Goal: Information Seeking & Learning: Find specific fact

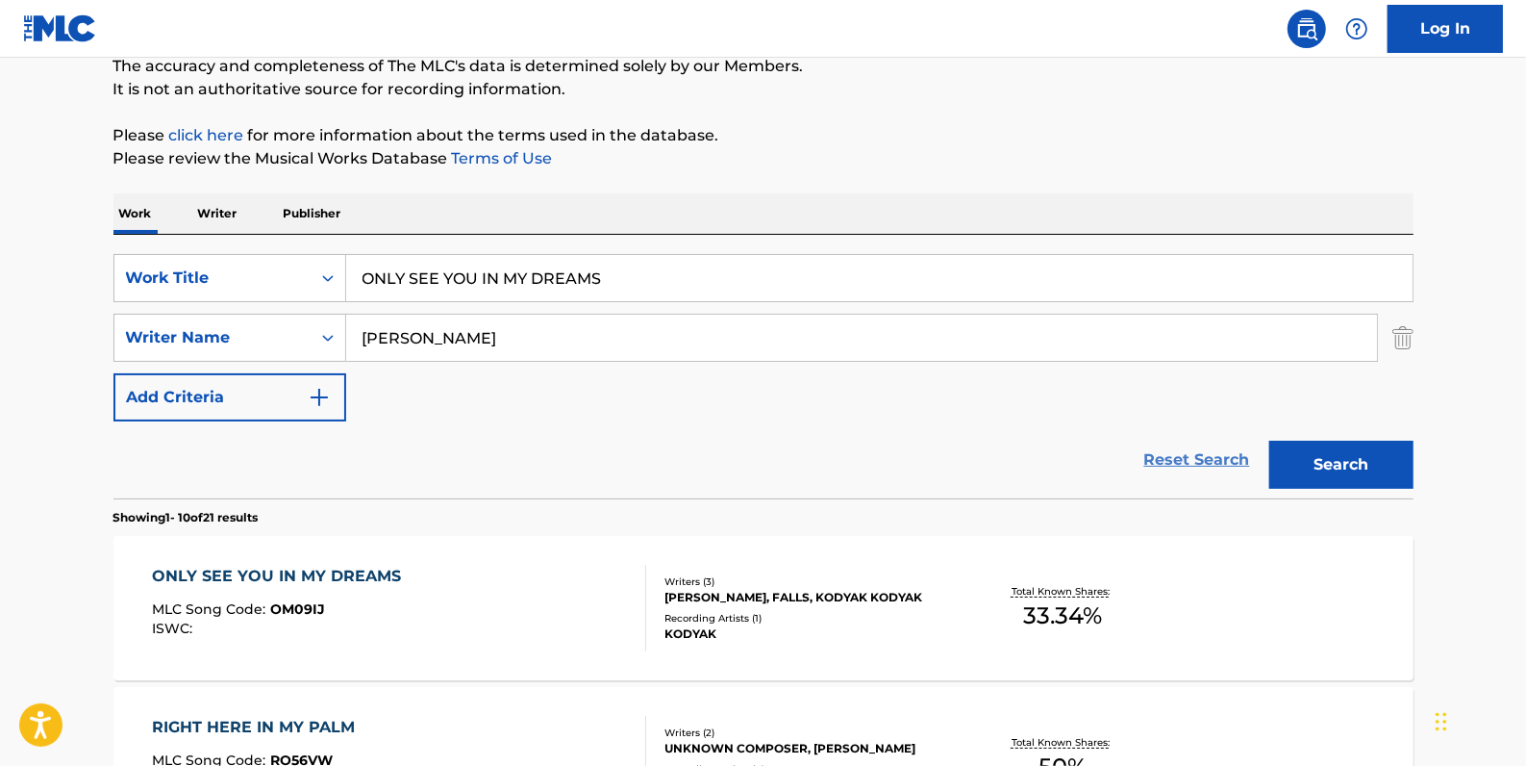
click at [1198, 453] on link "Reset Search" at bounding box center [1197, 460] width 125 height 42
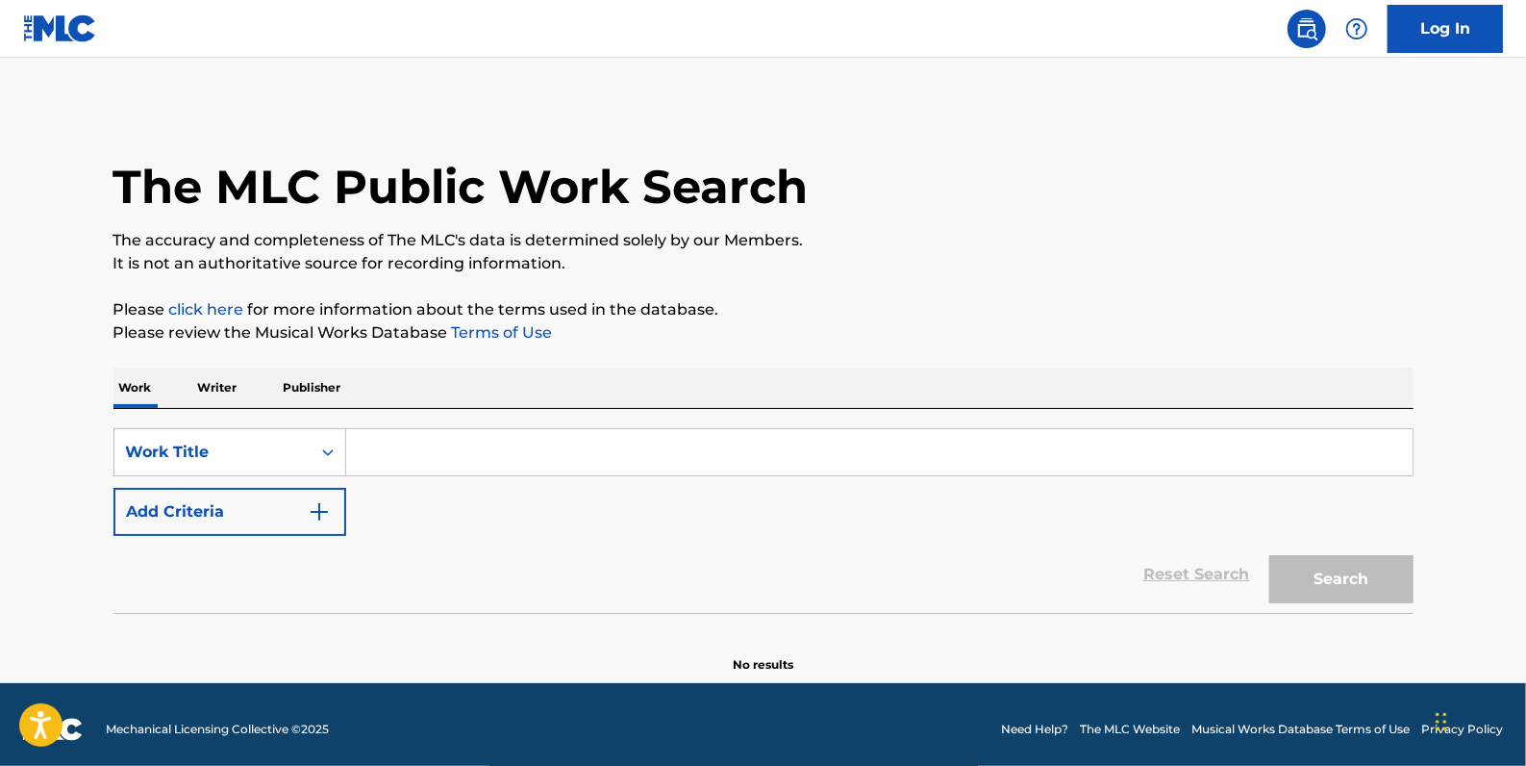
paste input "PEACHES"
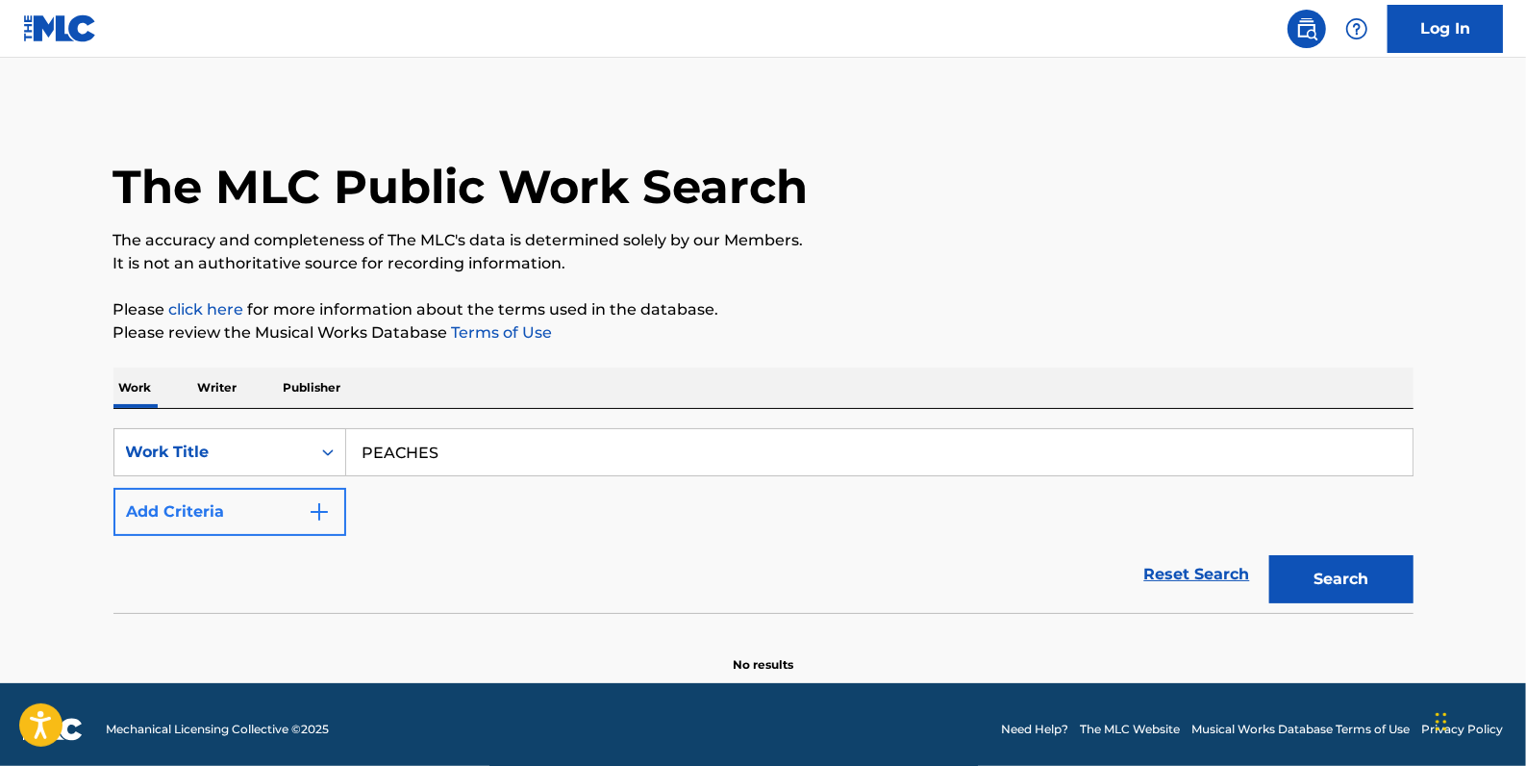
type input "PEACHES"
click at [248, 512] on button "Add Criteria" at bounding box center [229, 512] width 233 height 48
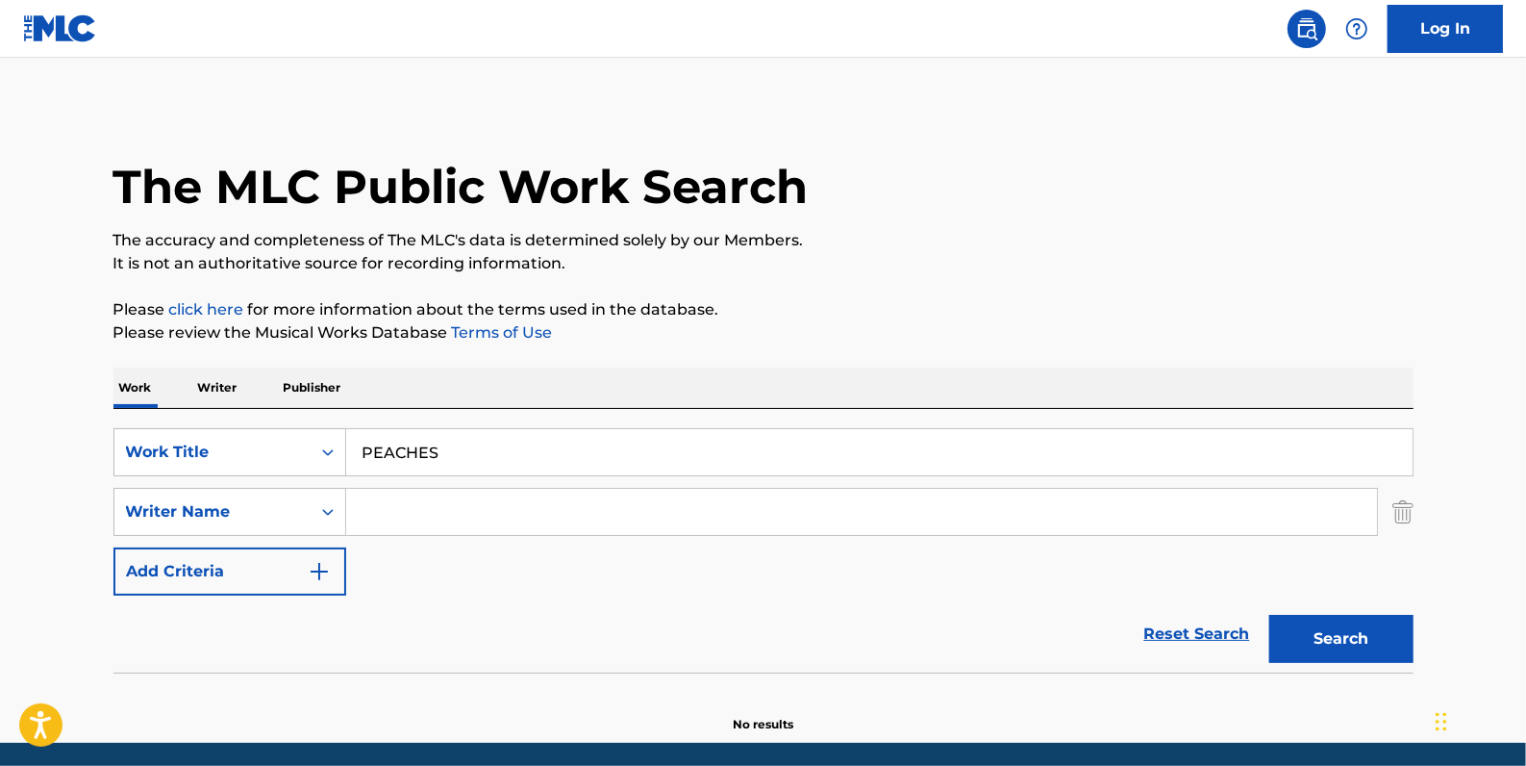
drag, startPoint x: 389, startPoint y: 512, endPoint x: 399, endPoint y: 512, distance: 10.6
click at [389, 512] on input "Search Form" at bounding box center [861, 512] width 1031 height 46
paste input "[PERSON_NAME]"
type input "[PERSON_NAME]"
click at [1360, 630] on button "Search" at bounding box center [1341, 639] width 144 height 48
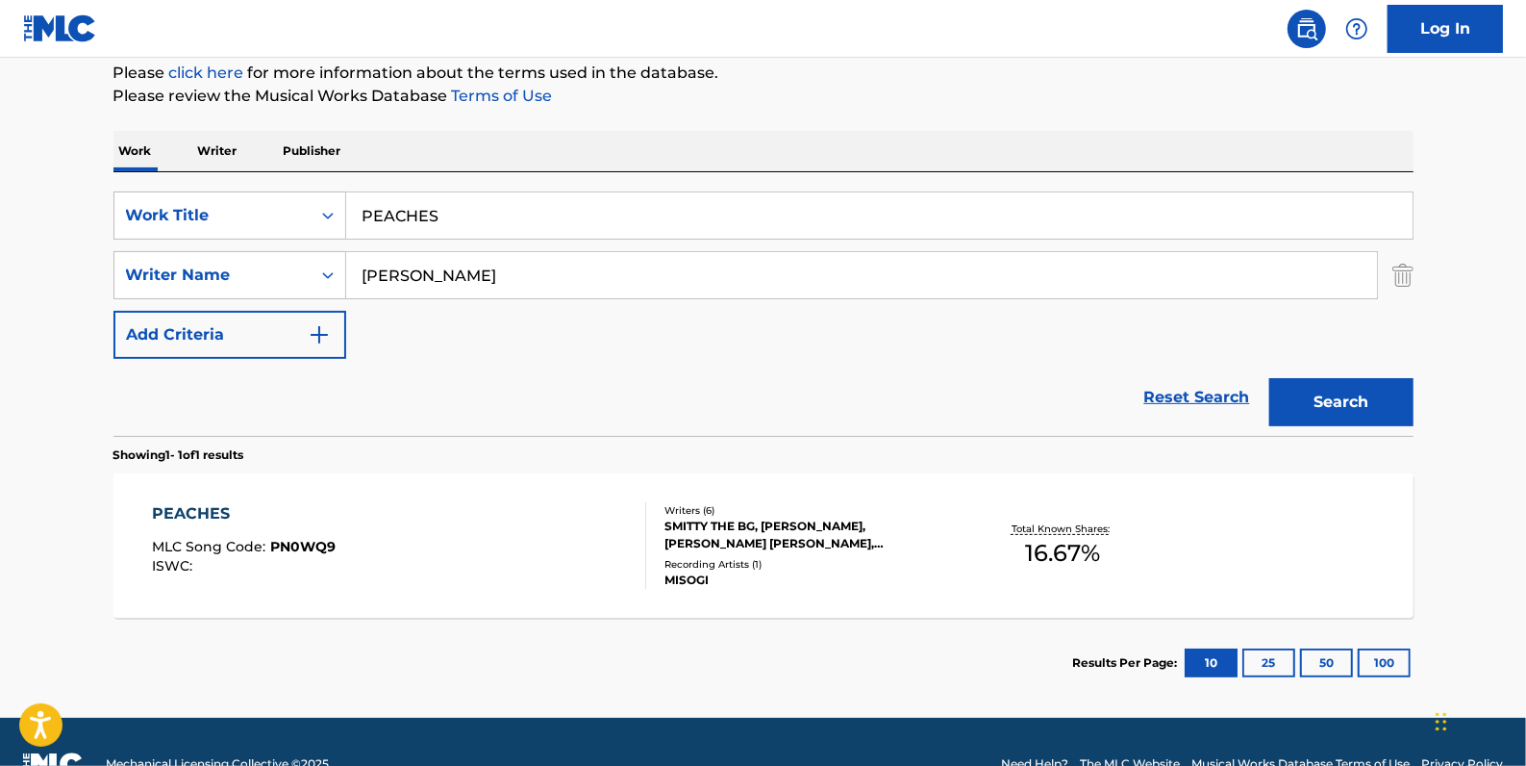
scroll to position [262, 0]
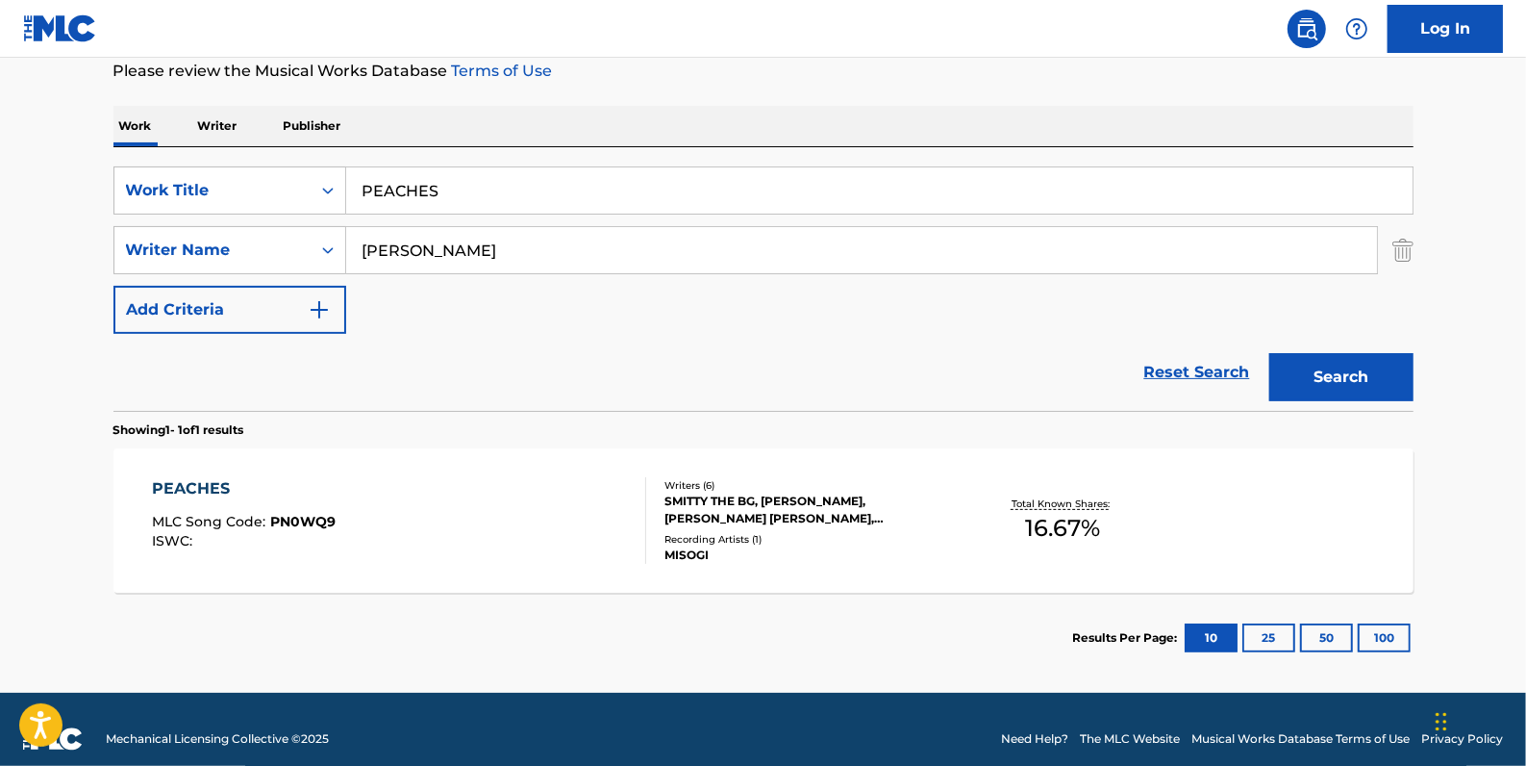
drag, startPoint x: 480, startPoint y: 186, endPoint x: 352, endPoint y: 185, distance: 127.9
click at [352, 185] on input "PEACHES" at bounding box center [879, 190] width 1067 height 46
click at [489, 193] on input "PEACHES" at bounding box center [879, 190] width 1067 height 46
drag, startPoint x: 486, startPoint y: 192, endPoint x: 281, endPoint y: 183, distance: 205.1
click at [281, 183] on div "SearchWithCriteria4e507ec7-8bd6-4fd1-a4ff-789ad02df6f6 Work Title PEACHES" at bounding box center [763, 190] width 1300 height 48
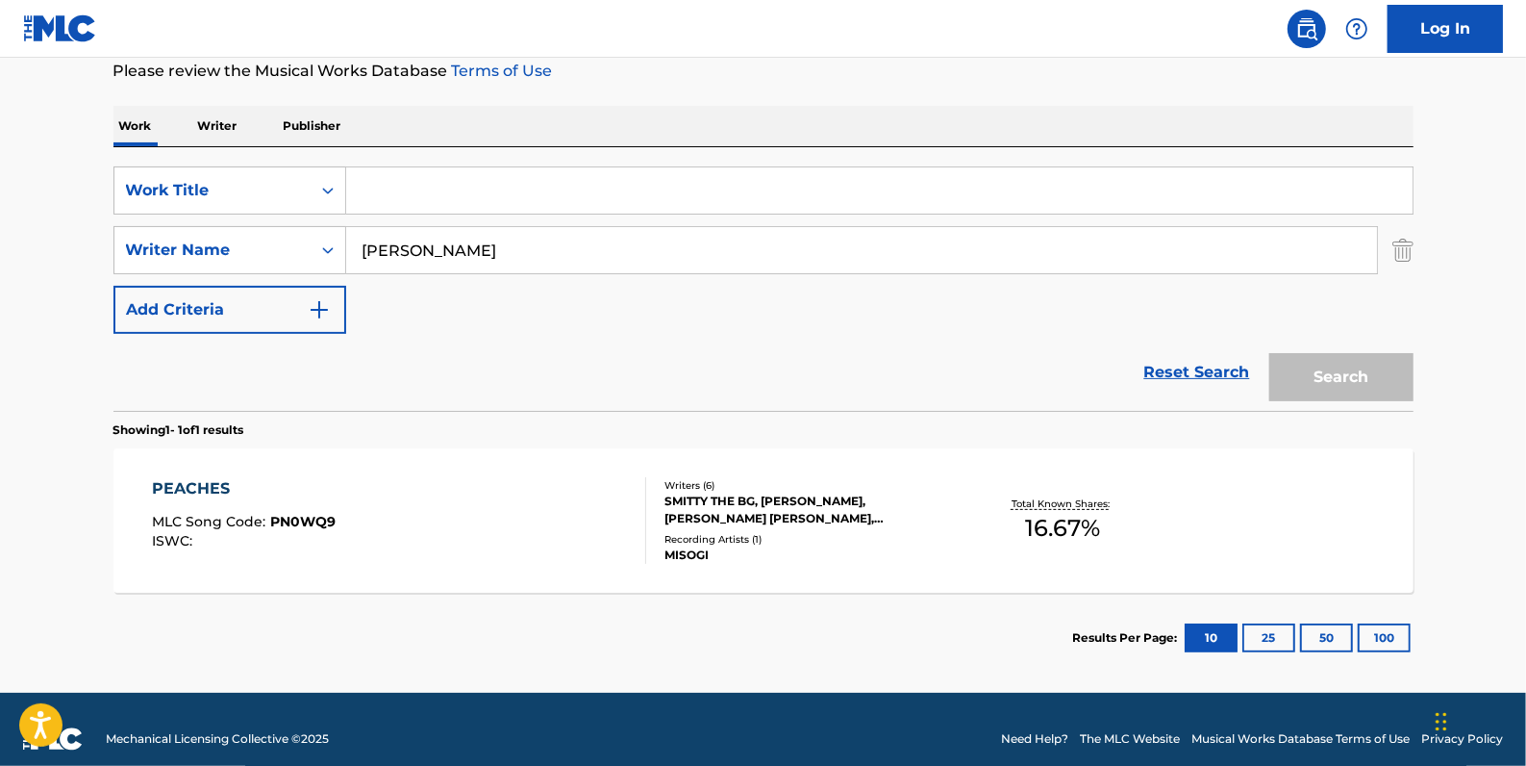
paste input "BOCSTRAT SEEN REMIX"
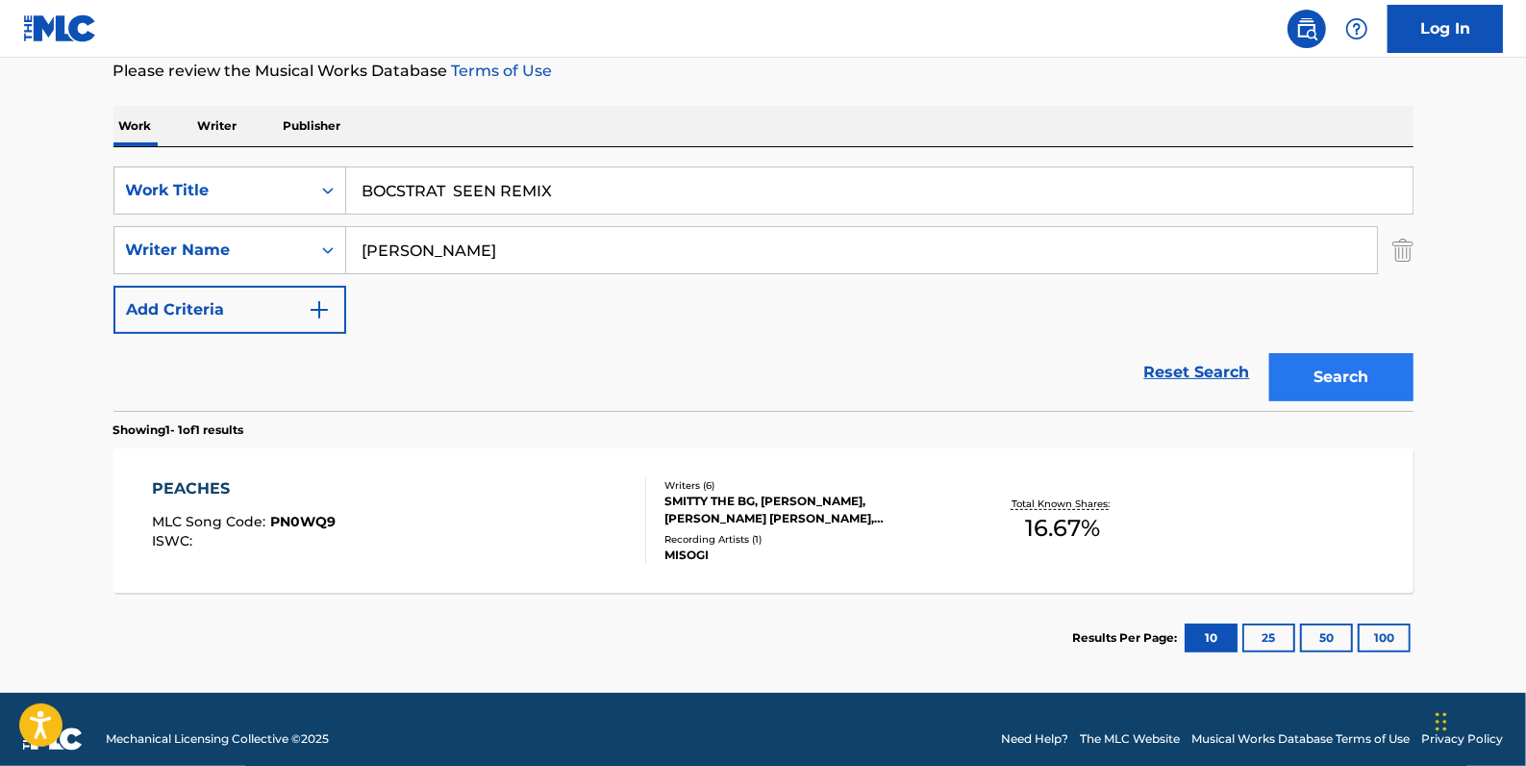
type input "BOCSTRAT SEEN REMIX"
click at [1323, 368] on button "Search" at bounding box center [1341, 377] width 144 height 48
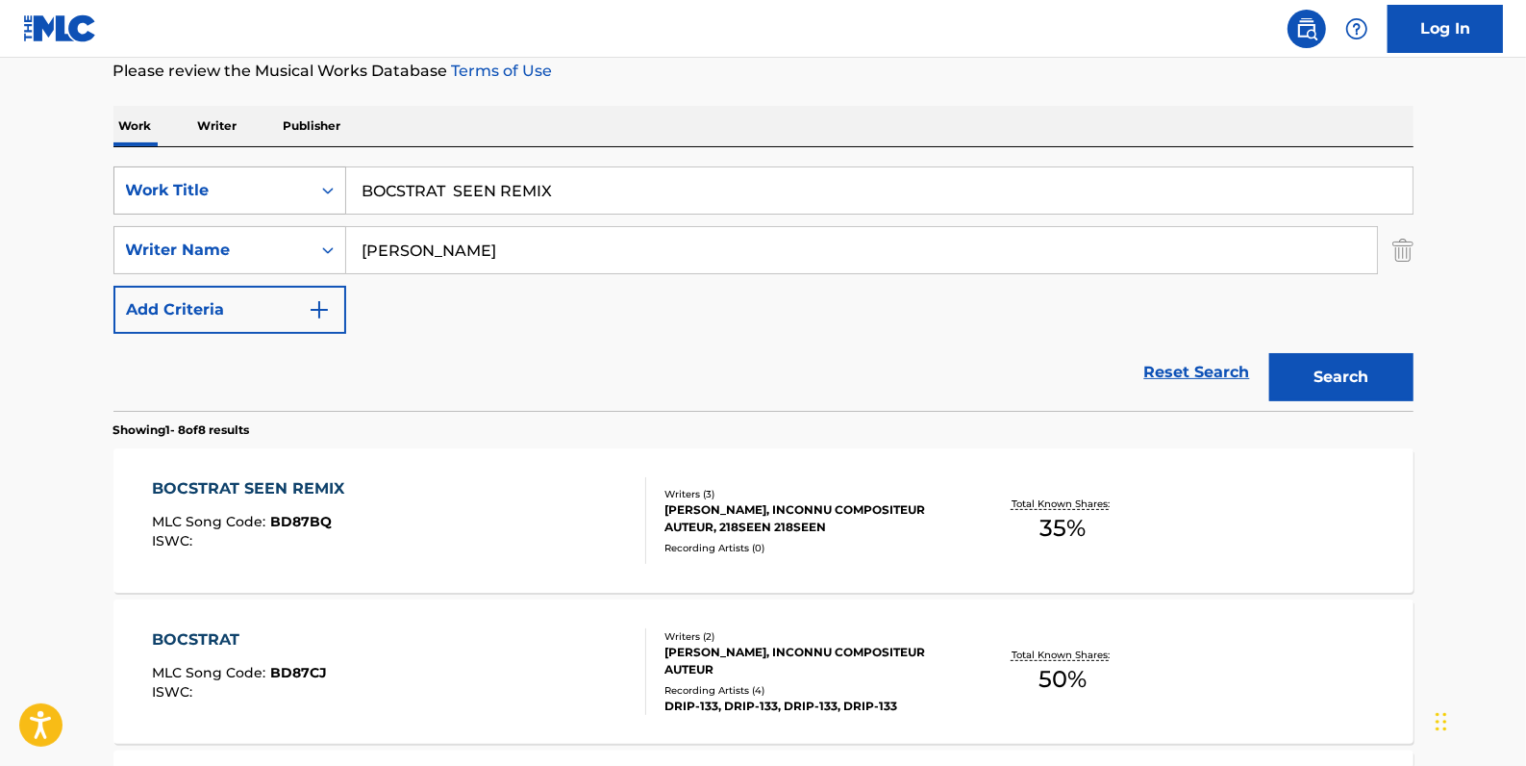
drag, startPoint x: 581, startPoint y: 177, endPoint x: 341, endPoint y: 171, distance: 239.5
click at [341, 171] on div "SearchWithCriteria4e507ec7-8bd6-4fd1-a4ff-789ad02df6f6 Work Title BOCSTRAT SEEN…" at bounding box center [763, 190] width 1300 height 48
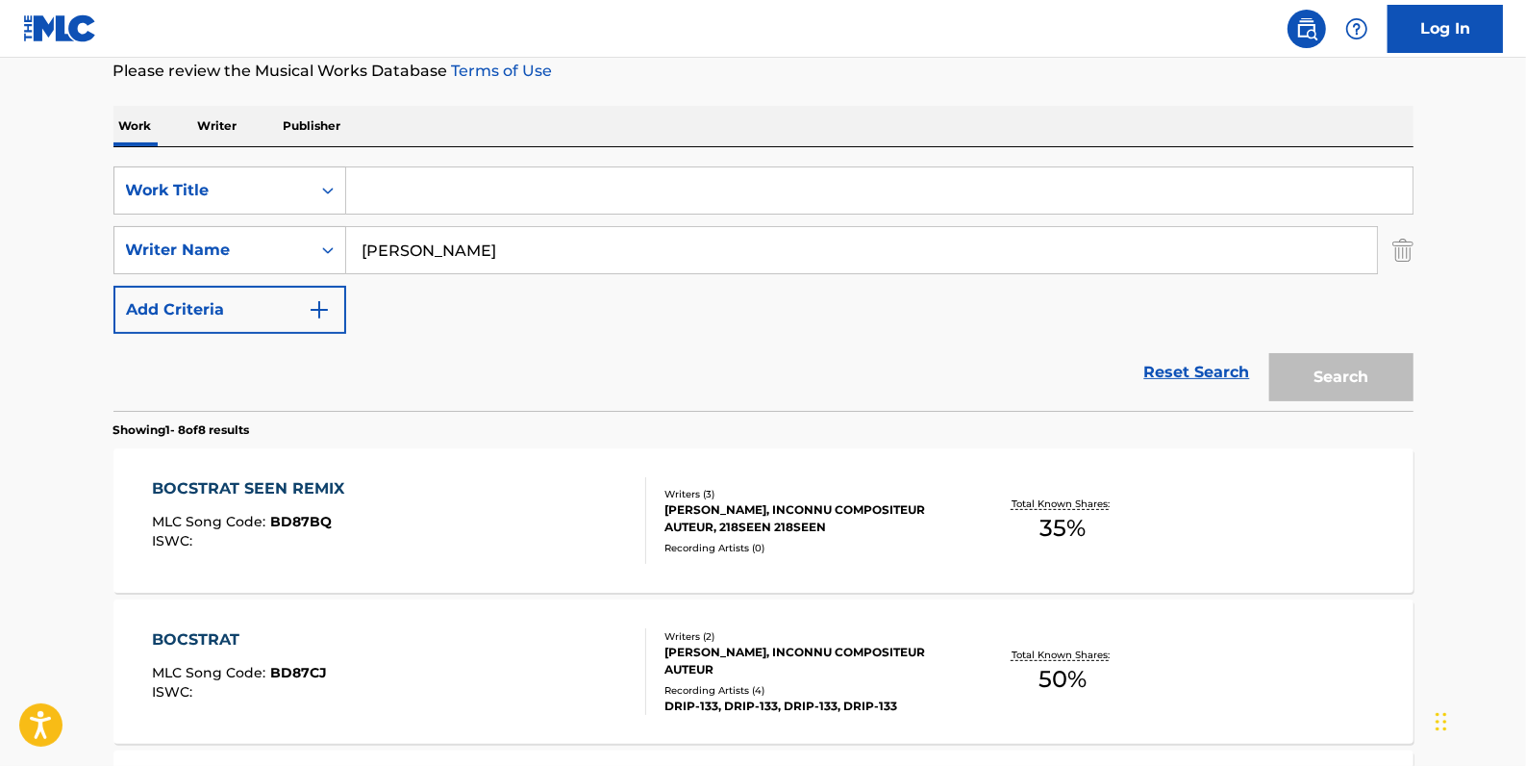
drag, startPoint x: 465, startPoint y: 163, endPoint x: 380, endPoint y: 190, distance: 89.1
click at [380, 190] on input "Search Form" at bounding box center [879, 190] width 1067 height 46
paste input "DANIELZOOMER BACKUPGIRL REMIX"
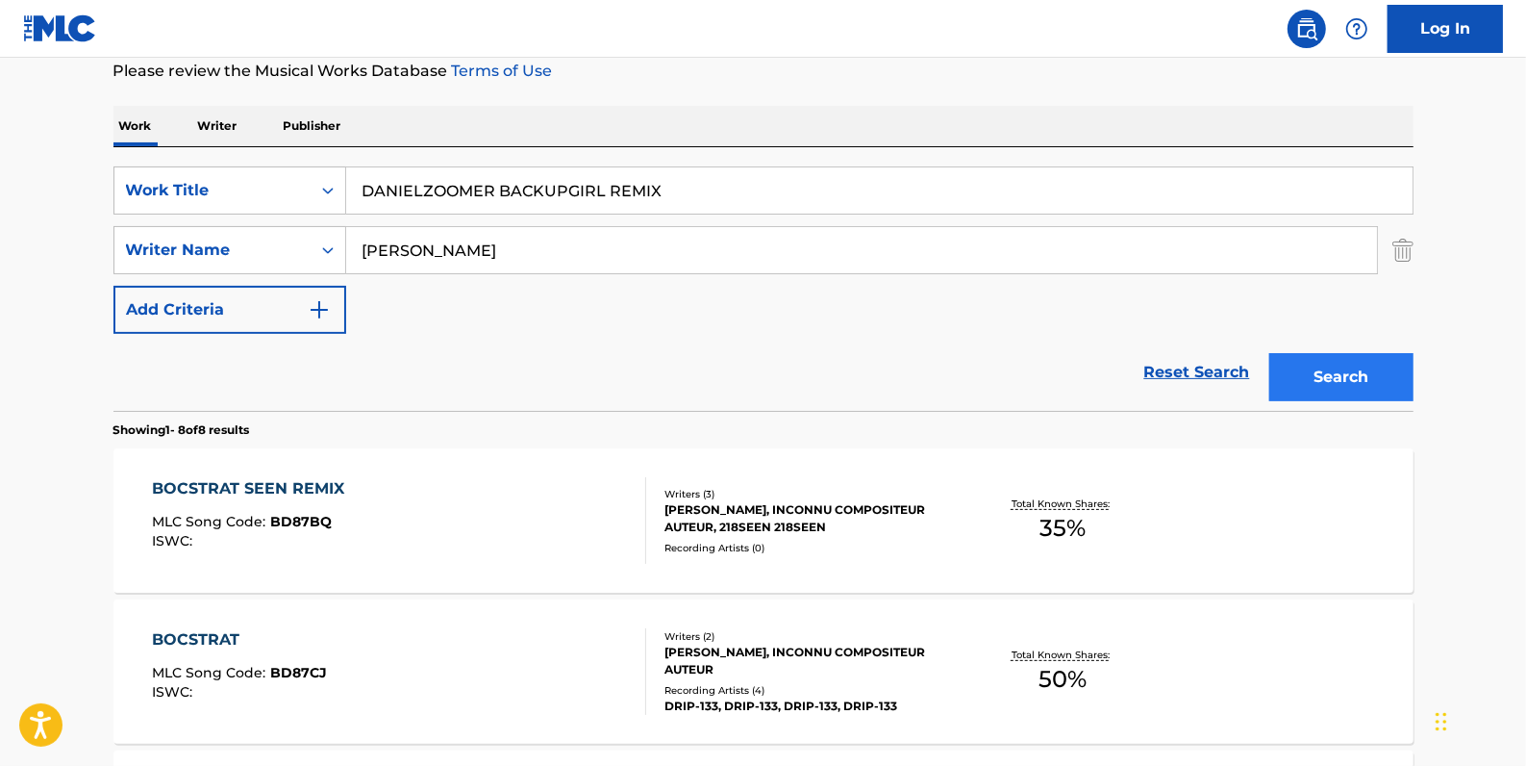
type input "DANIELZOOMER BACKUPGIRL REMIX"
click at [1353, 378] on button "Search" at bounding box center [1341, 377] width 144 height 48
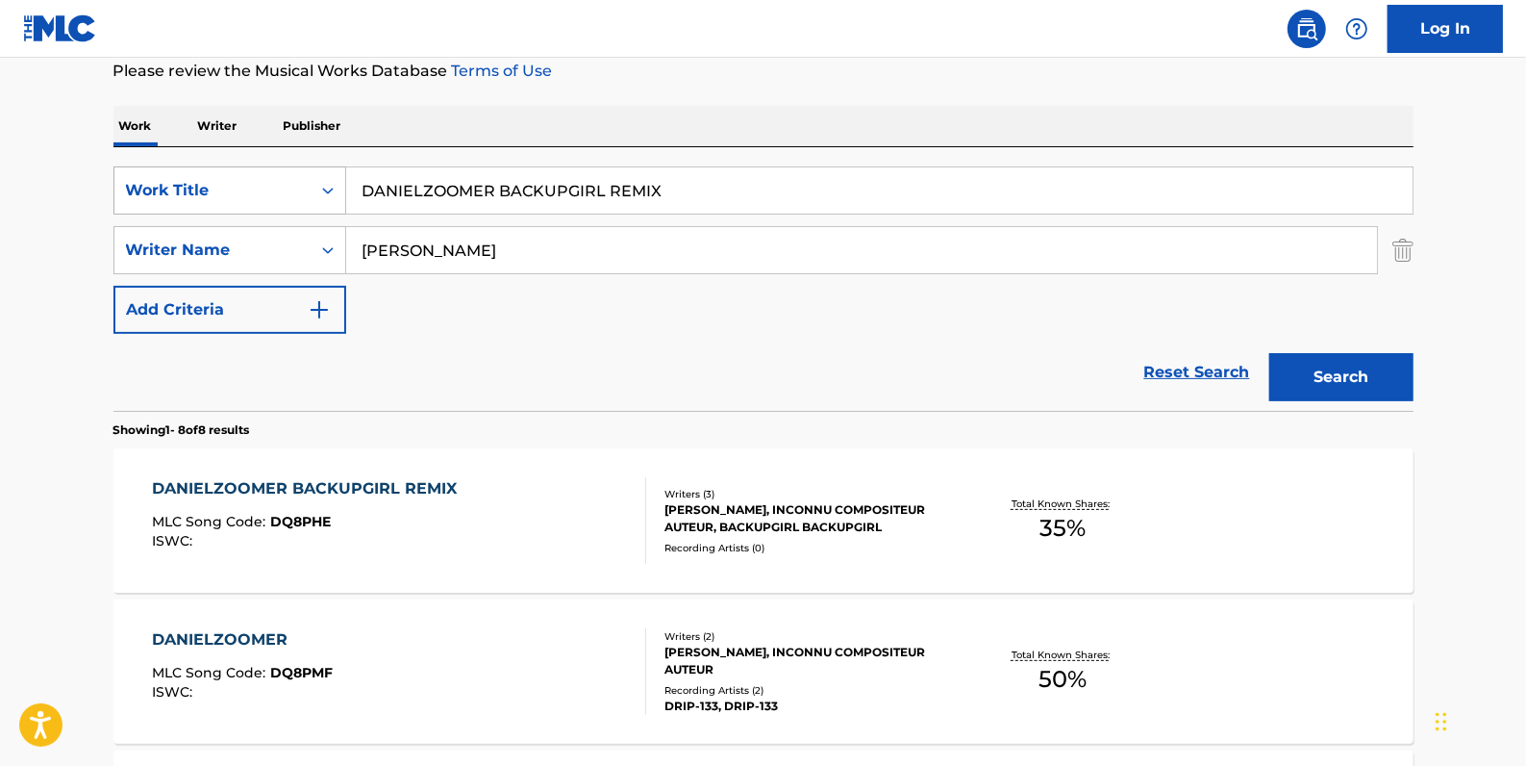
drag, startPoint x: 703, startPoint y: 184, endPoint x: 322, endPoint y: 183, distance: 380.8
click at [322, 183] on div "SearchWithCriteria4e507ec7-8bd6-4fd1-a4ff-789ad02df6f6 Work Title DANIELZOOMER …" at bounding box center [763, 190] width 1300 height 48
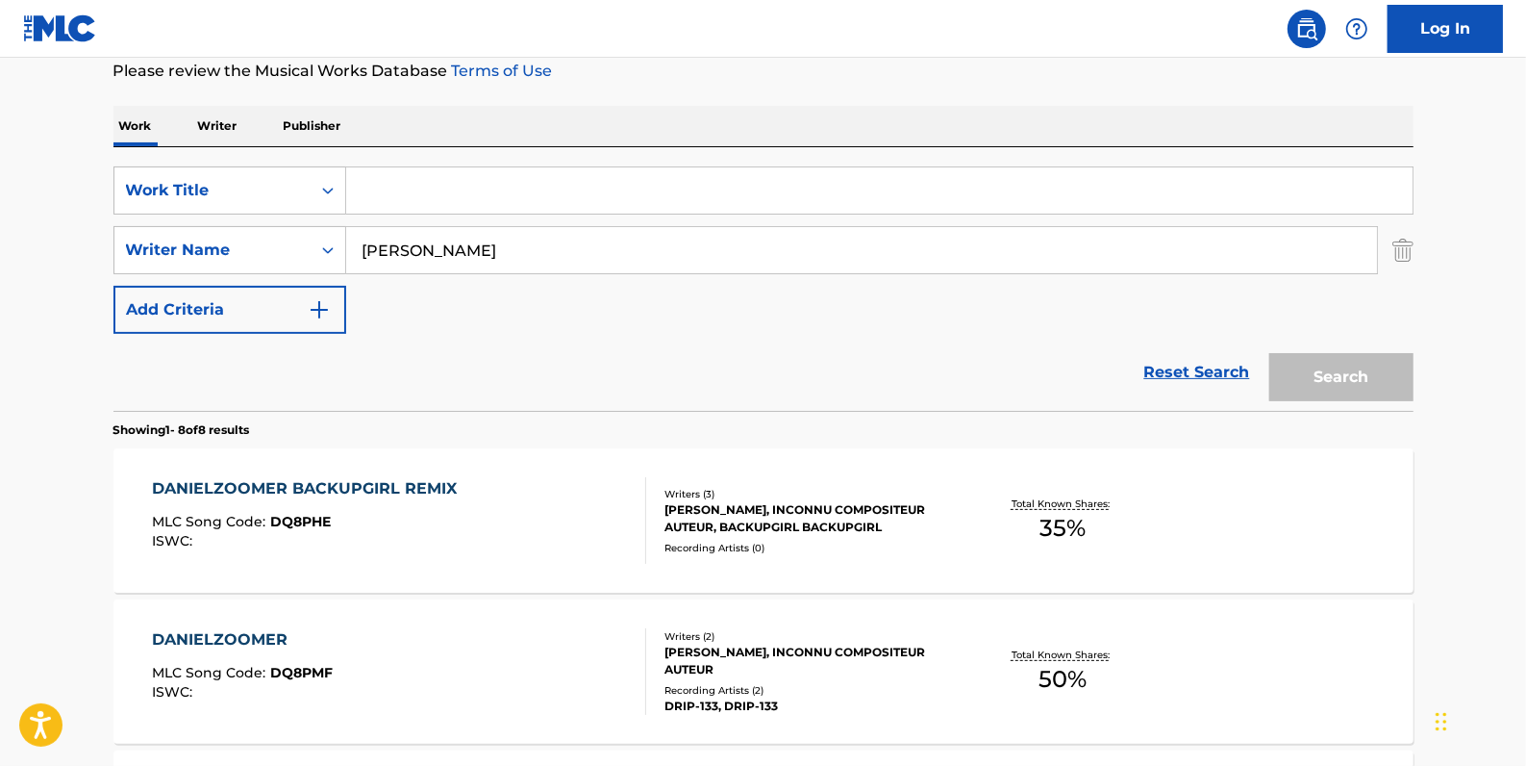
paste input "REPEATER"
type input "REPEATER"
click at [1344, 360] on button "Search" at bounding box center [1341, 377] width 144 height 48
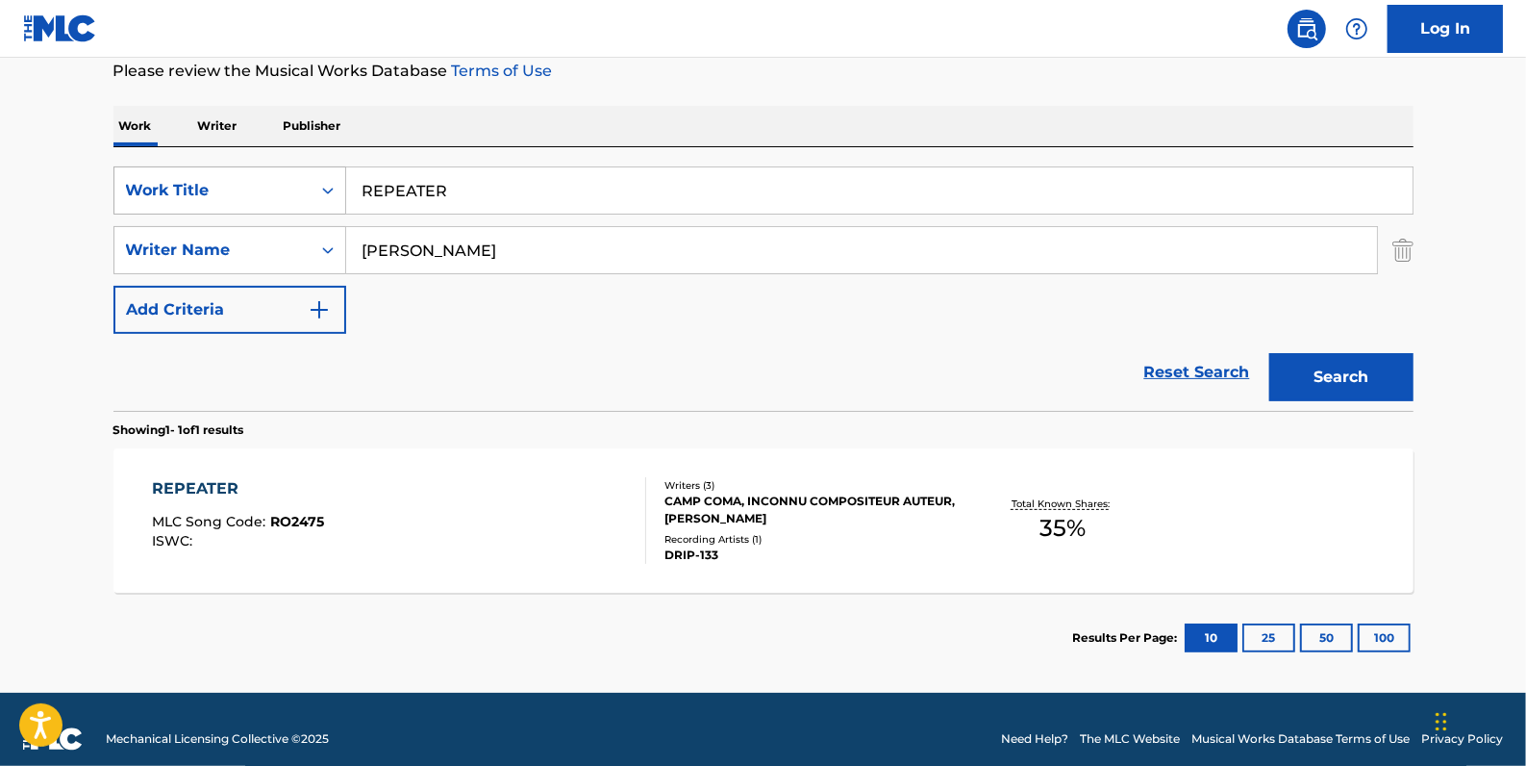
drag, startPoint x: 330, startPoint y: 187, endPoint x: 318, endPoint y: 187, distance: 11.5
click at [318, 187] on div "SearchWithCriteria4e507ec7-8bd6-4fd1-a4ff-789ad02df6f6 Work Title REPEATER" at bounding box center [763, 190] width 1300 height 48
paste input "CHRONONORM"
type input "CHRONONORM"
click at [1348, 373] on button "Search" at bounding box center [1341, 377] width 144 height 48
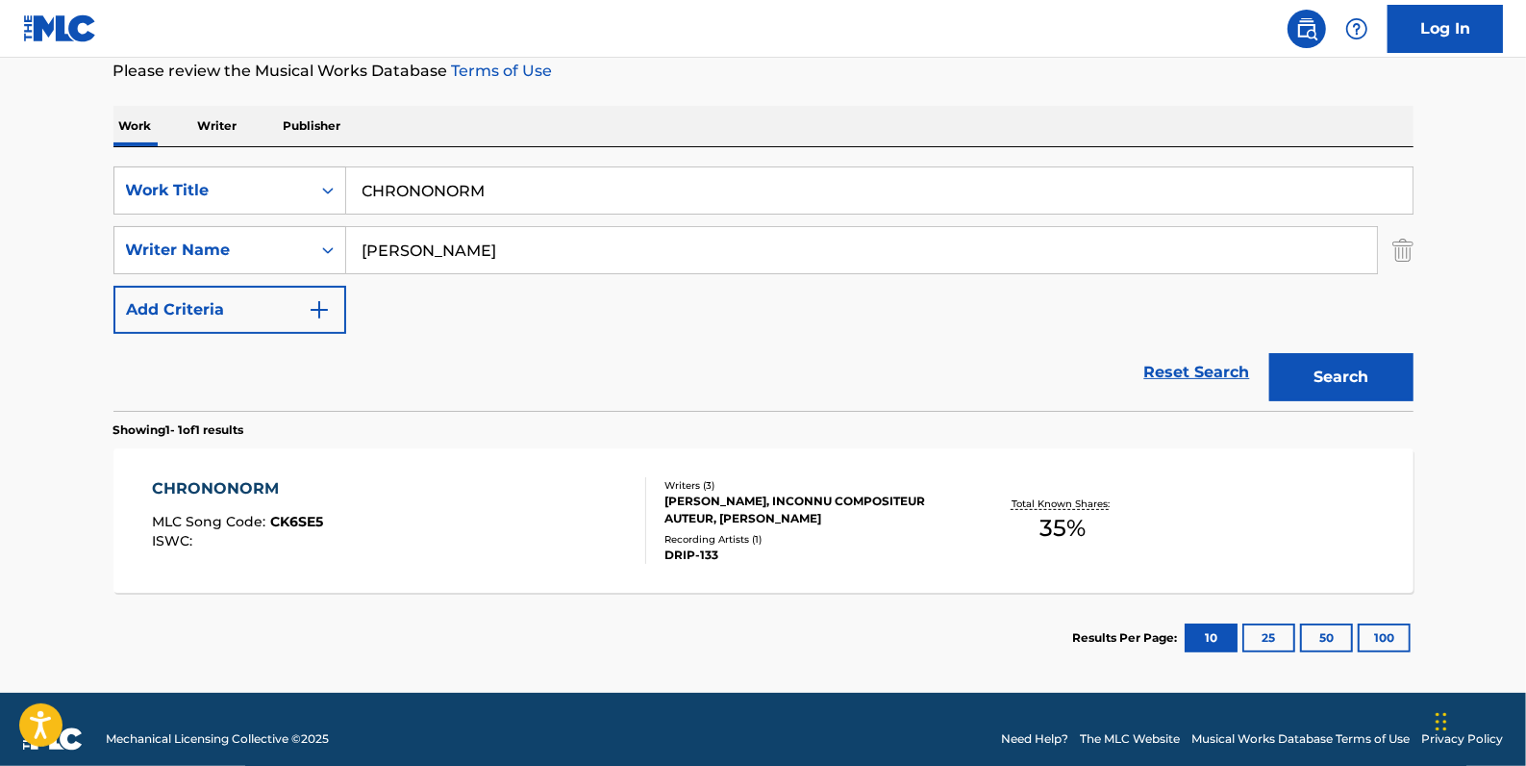
drag, startPoint x: 528, startPoint y: 197, endPoint x: 356, endPoint y: 196, distance: 172.1
click at [356, 196] on input "CHRONONORM" at bounding box center [879, 190] width 1067 height 46
paste input "FADE IN TIME"
type input "FADE IN TIME"
click at [1341, 380] on button "Search" at bounding box center [1341, 377] width 144 height 48
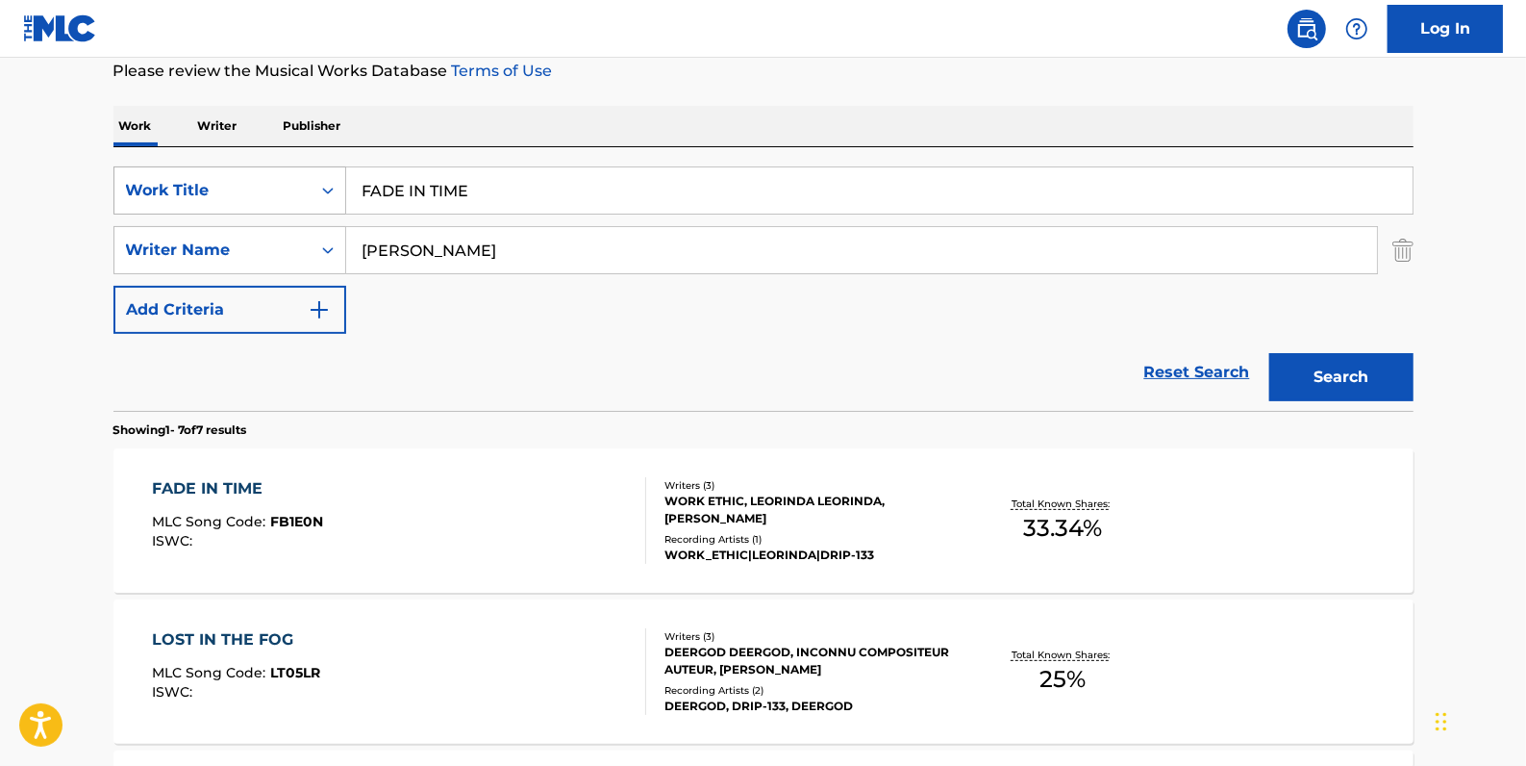
drag, startPoint x: 502, startPoint y: 192, endPoint x: 344, endPoint y: 190, distance: 157.7
click at [344, 190] on div "SearchWithCriteria4e507ec7-8bd6-4fd1-a4ff-789ad02df6f6 Work Title FADE IN TIME" at bounding box center [763, 190] width 1300 height 48
paste input "INTERLUDE"
type input "INTERLUDE"
click at [1339, 374] on button "Search" at bounding box center [1341, 377] width 144 height 48
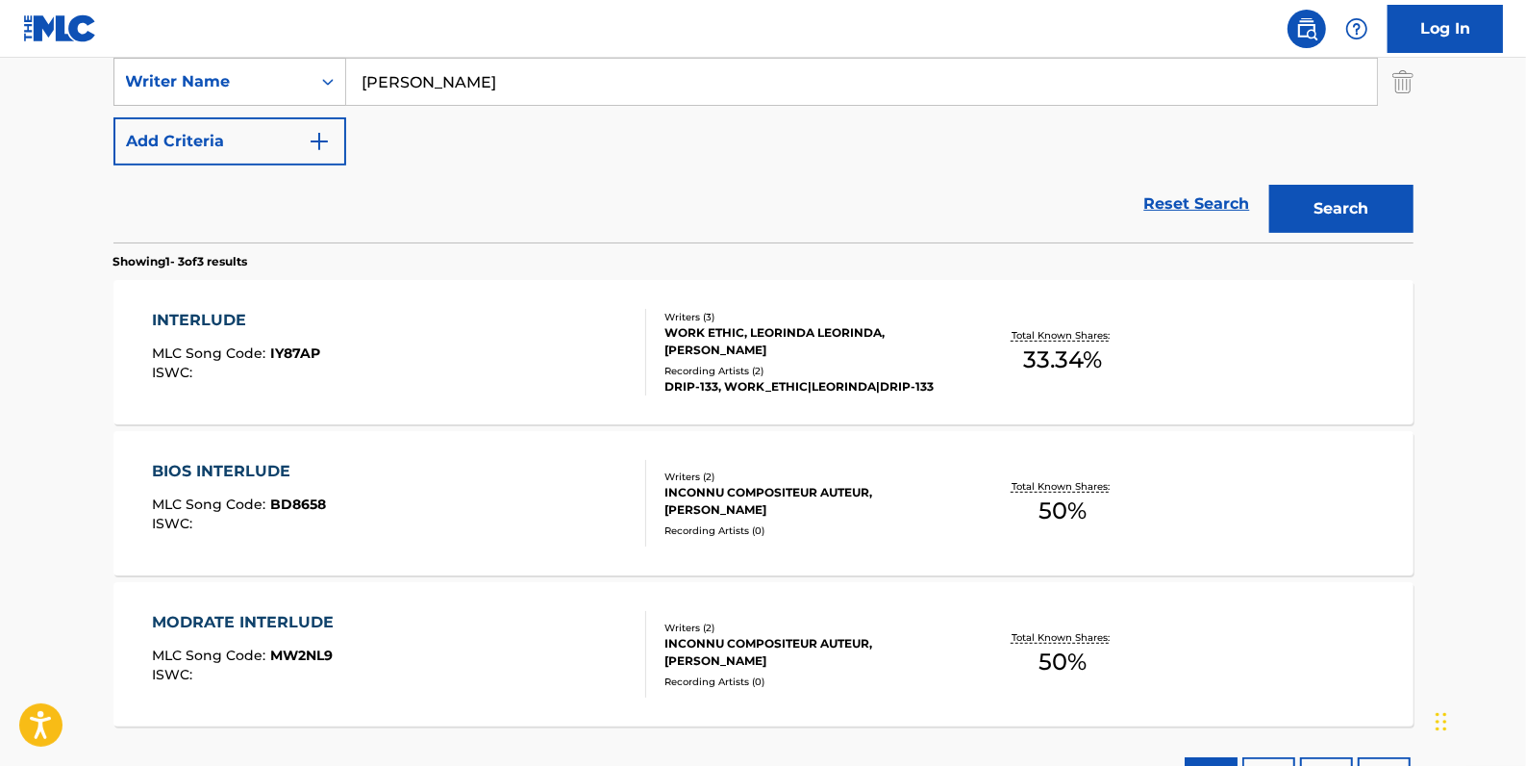
scroll to position [437, 0]
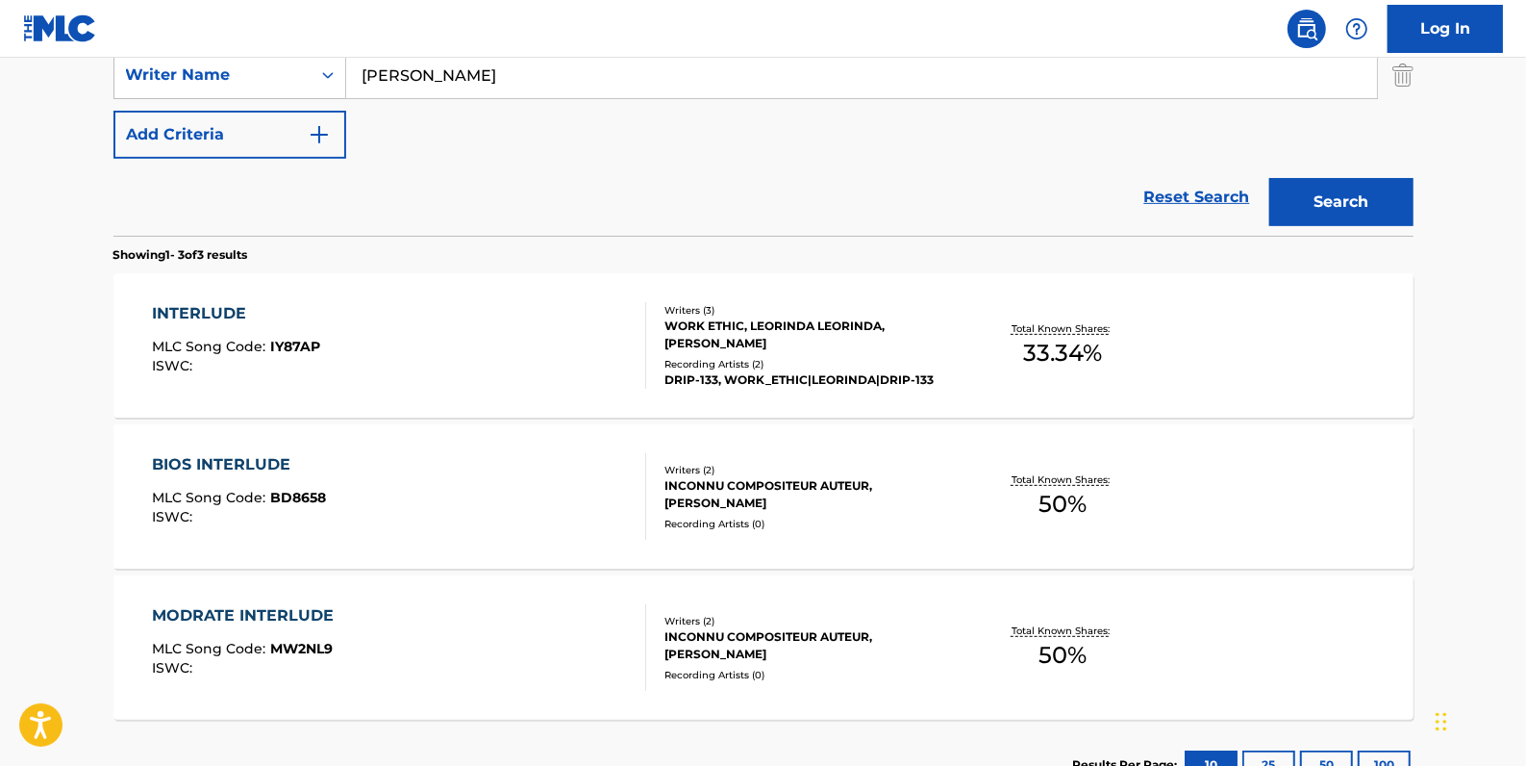
click at [516, 348] on div "INTERLUDE MLC Song Code : IY87AP ISWC :" at bounding box center [399, 345] width 494 height 87
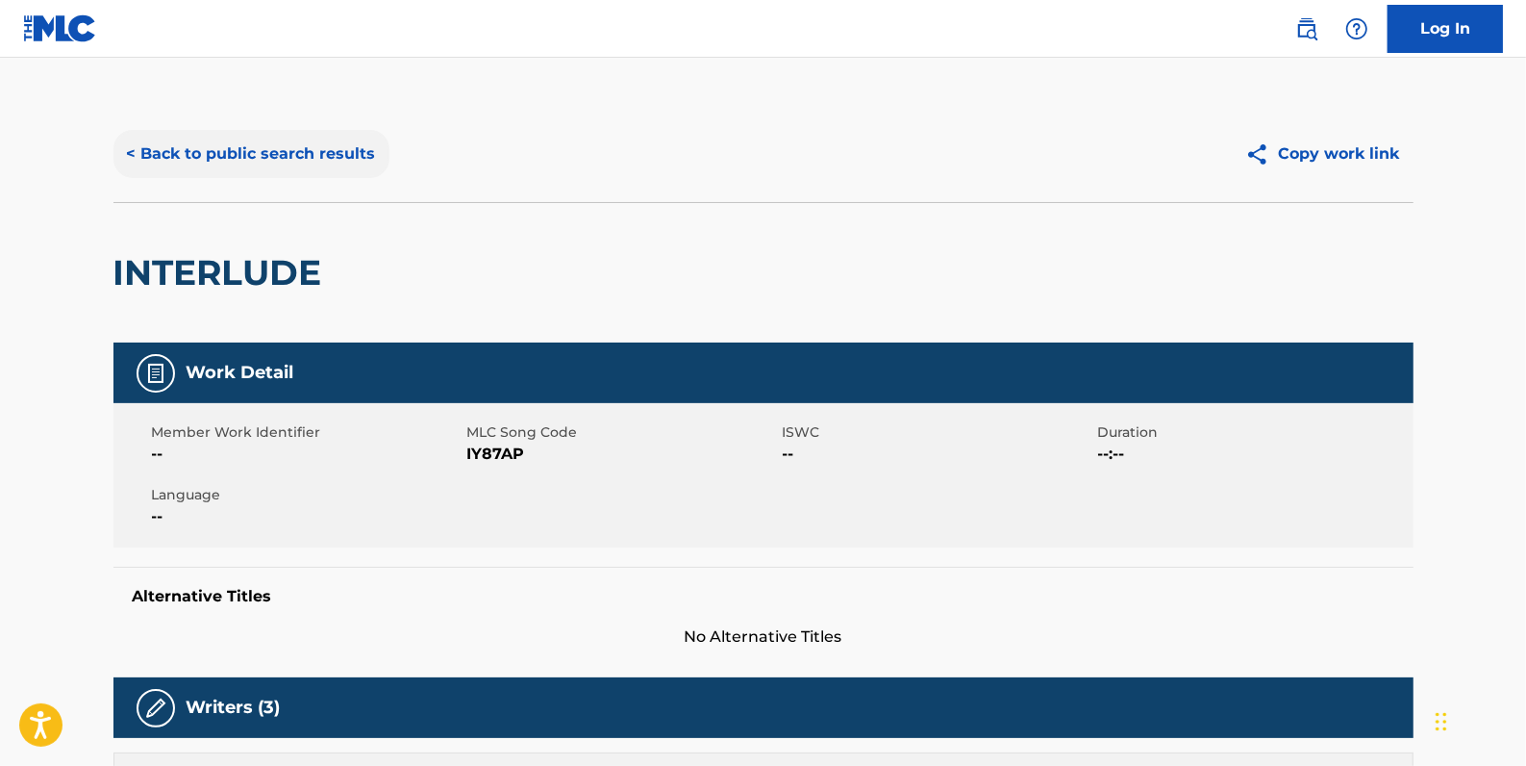
click at [339, 149] on button "< Back to public search results" at bounding box center [251, 154] width 276 height 48
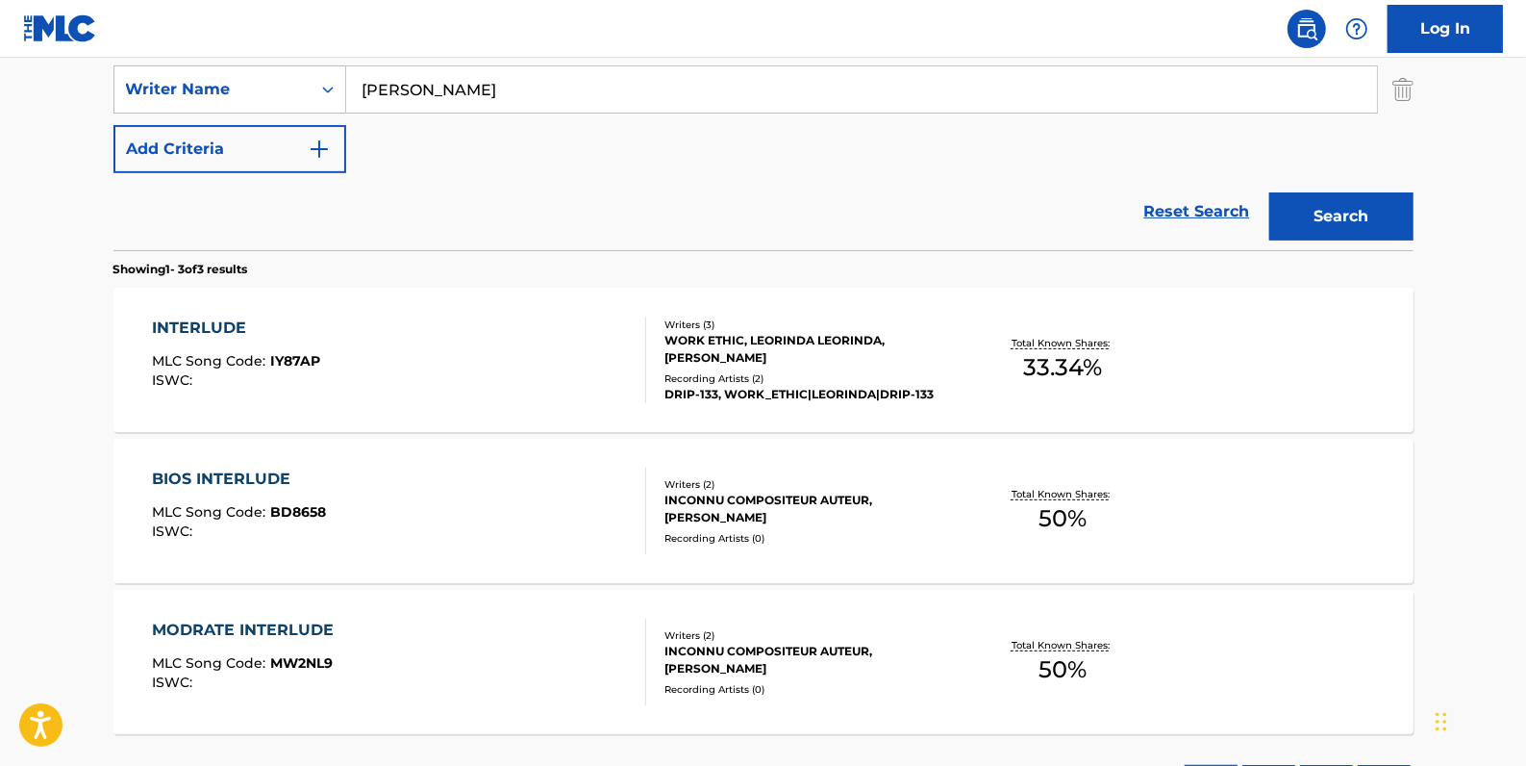
scroll to position [339, 0]
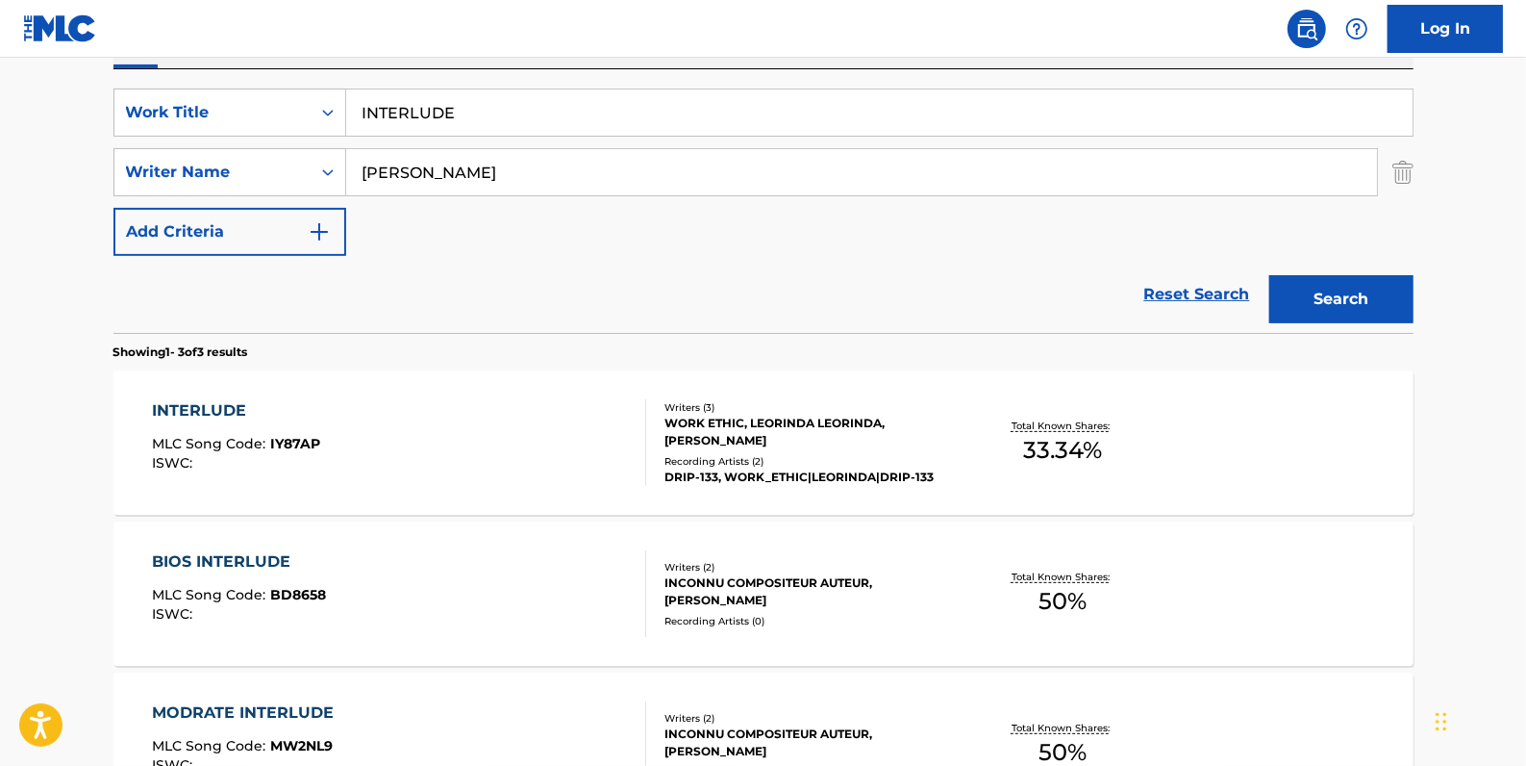
drag, startPoint x: 478, startPoint y: 114, endPoint x: 348, endPoint y: 106, distance: 130.1
click at [346, 112] on input "INTERLUDE" at bounding box center [879, 112] width 1067 height 46
paste input "NOTHING STAYS"
type input "NOTHING STAYS"
click at [1369, 301] on button "Search" at bounding box center [1341, 299] width 144 height 48
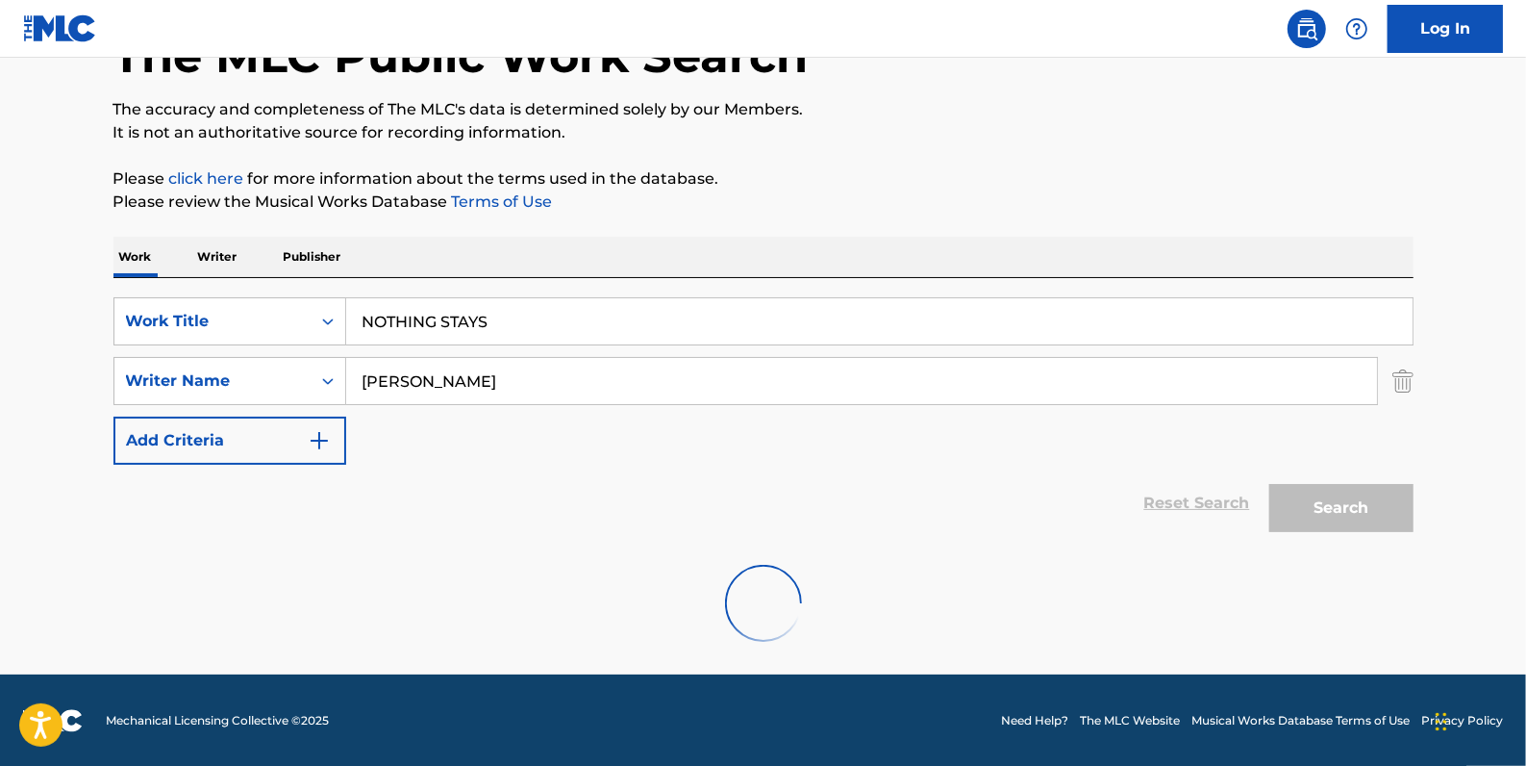
scroll to position [279, 0]
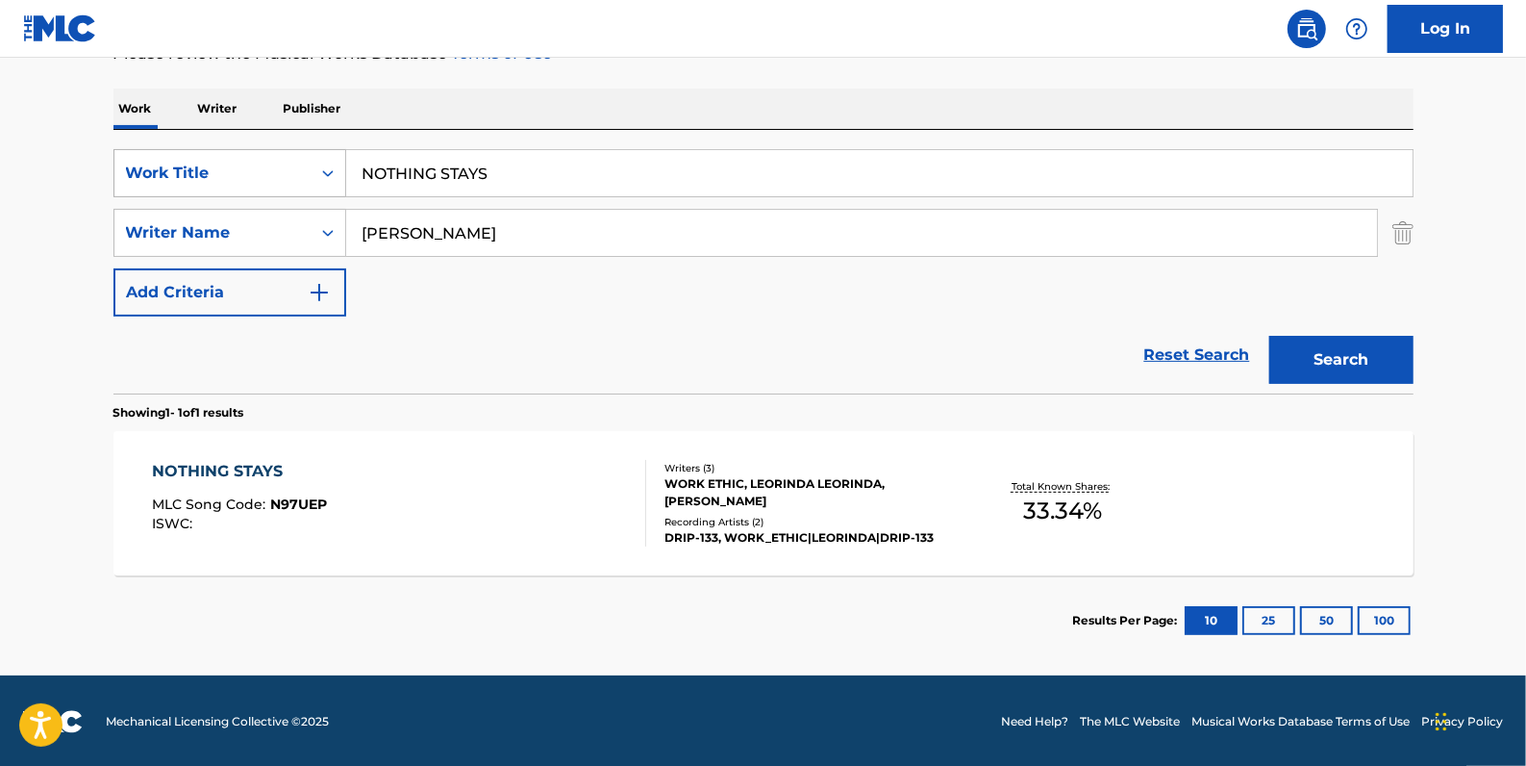
drag, startPoint x: 536, startPoint y: 173, endPoint x: 313, endPoint y: 152, distance: 224.1
click at [327, 171] on div "SearchWithCriteria4e507ec7-8bd6-4fd1-a4ff-789ad02df6f6 Work Title NOTHING STAYS" at bounding box center [763, 173] width 1300 height 48
paste input "THERE_IS_DISCONNECT"
click at [1319, 347] on button "Search" at bounding box center [1341, 360] width 144 height 48
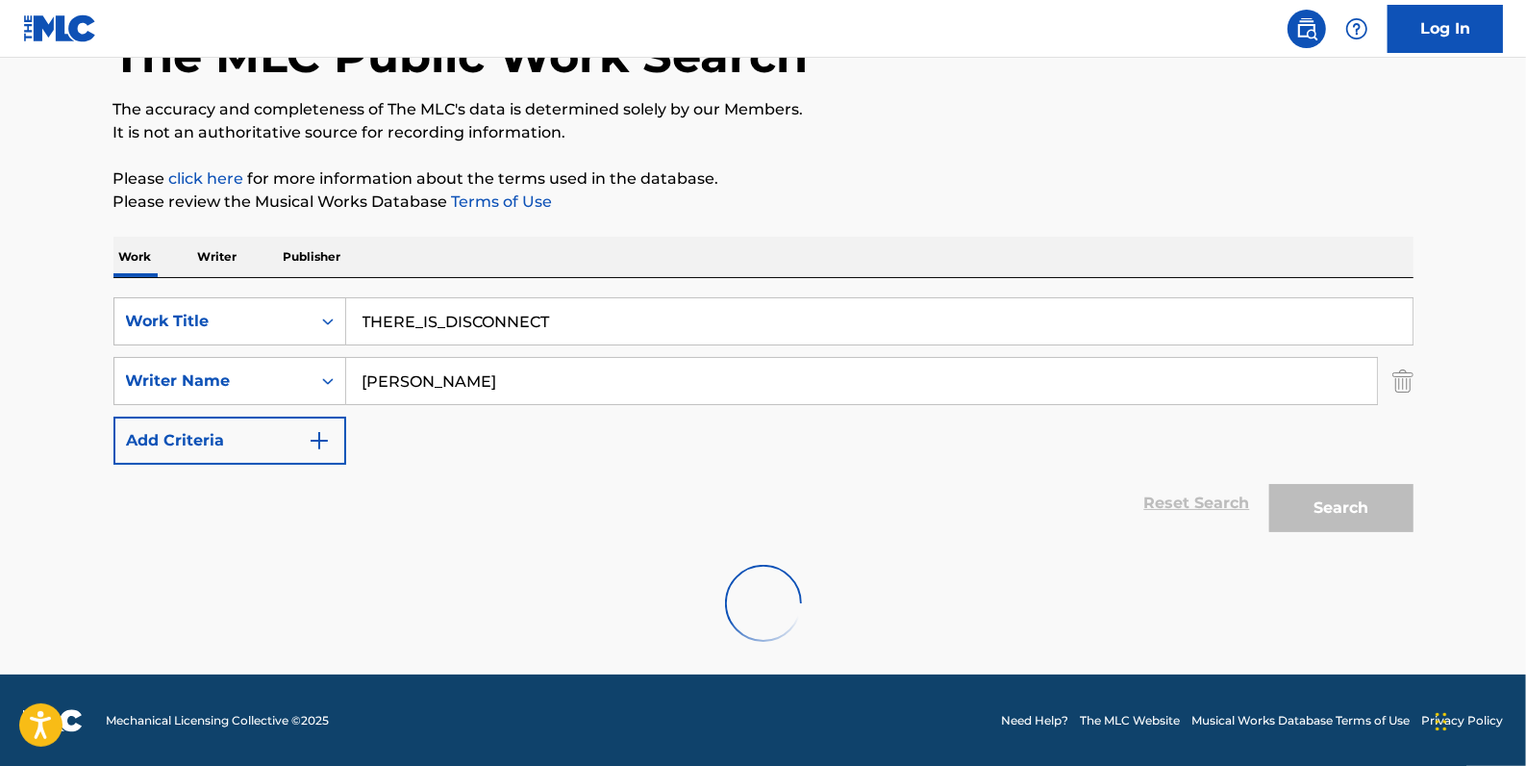
scroll to position [67, 0]
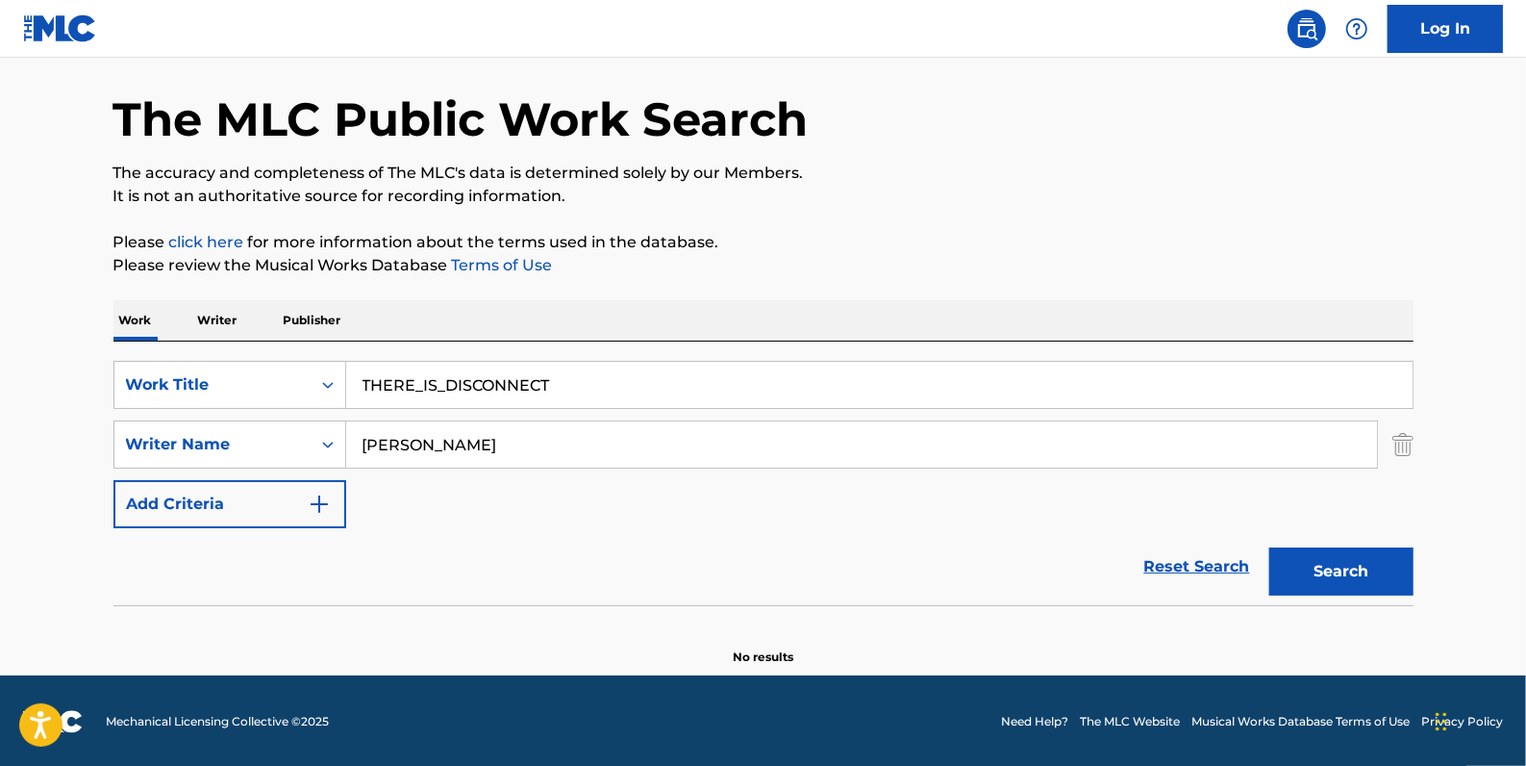
click at [447, 375] on input "THERE_IS_DISCONNECT" at bounding box center [879, 385] width 1067 height 46
click at [426, 385] on input "THERE_IS DISCONNECT" at bounding box center [879, 385] width 1067 height 46
click at [425, 377] on input "THERE_IS DISCONNECT" at bounding box center [879, 385] width 1067 height 46
type input "THERE IS DISCONNECT"
click at [1341, 577] on button "Search" at bounding box center [1341, 571] width 144 height 48
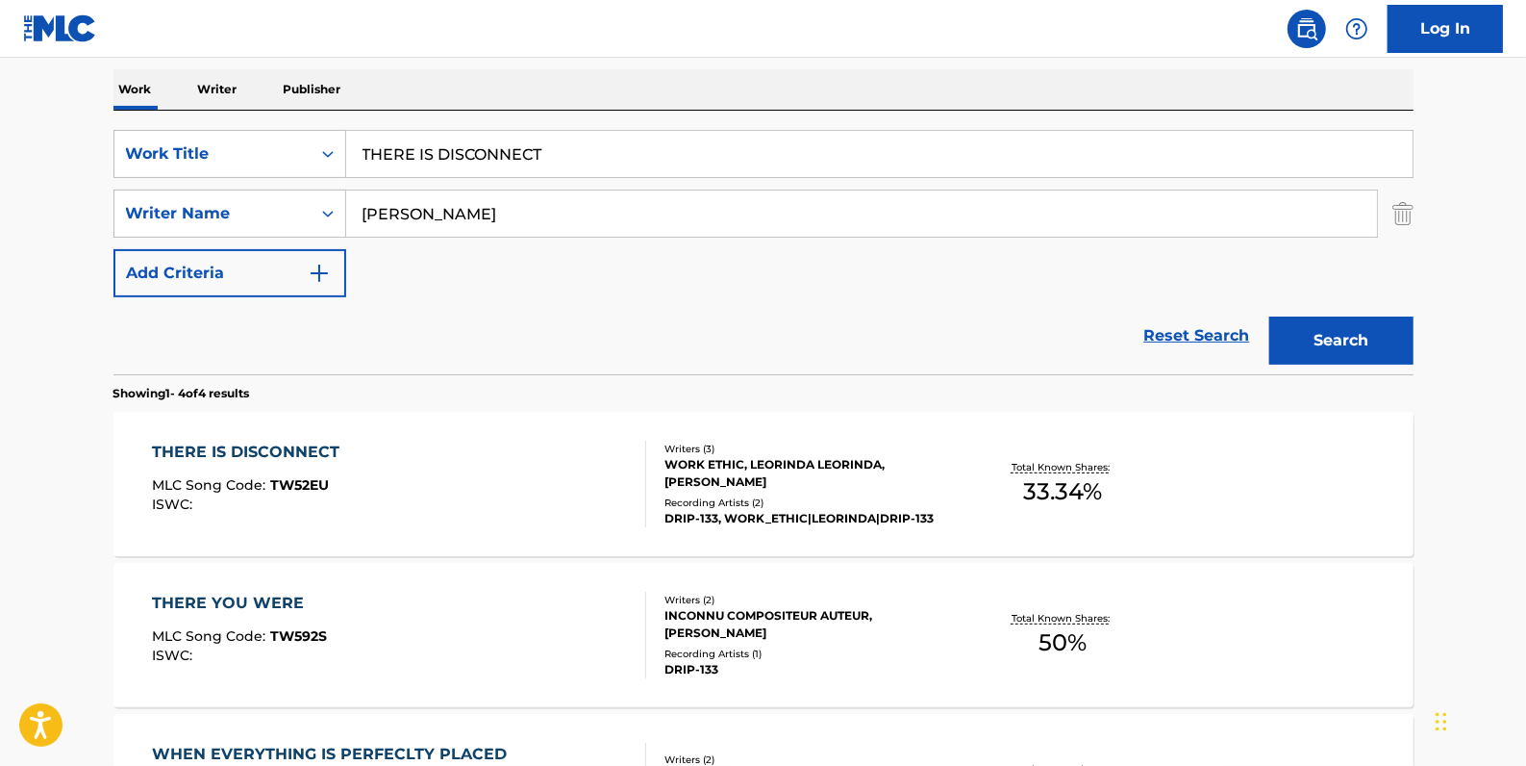
scroll to position [330, 0]
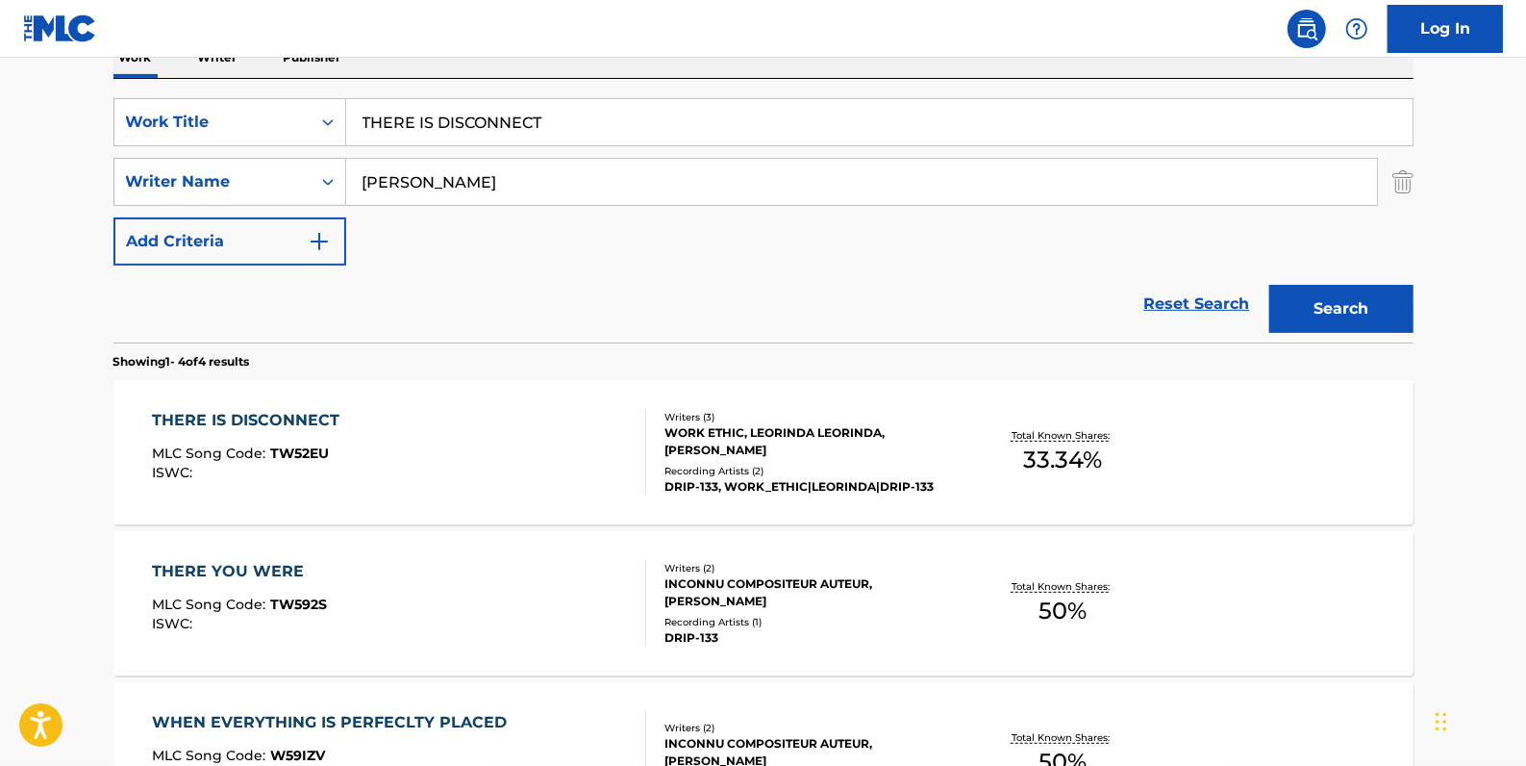
click at [519, 406] on div "THERE IS DISCONNECT MLC Song Code : TW52EU ISWC : Writers ( 3 ) WORK ETHIC, LEO…" at bounding box center [763, 452] width 1300 height 144
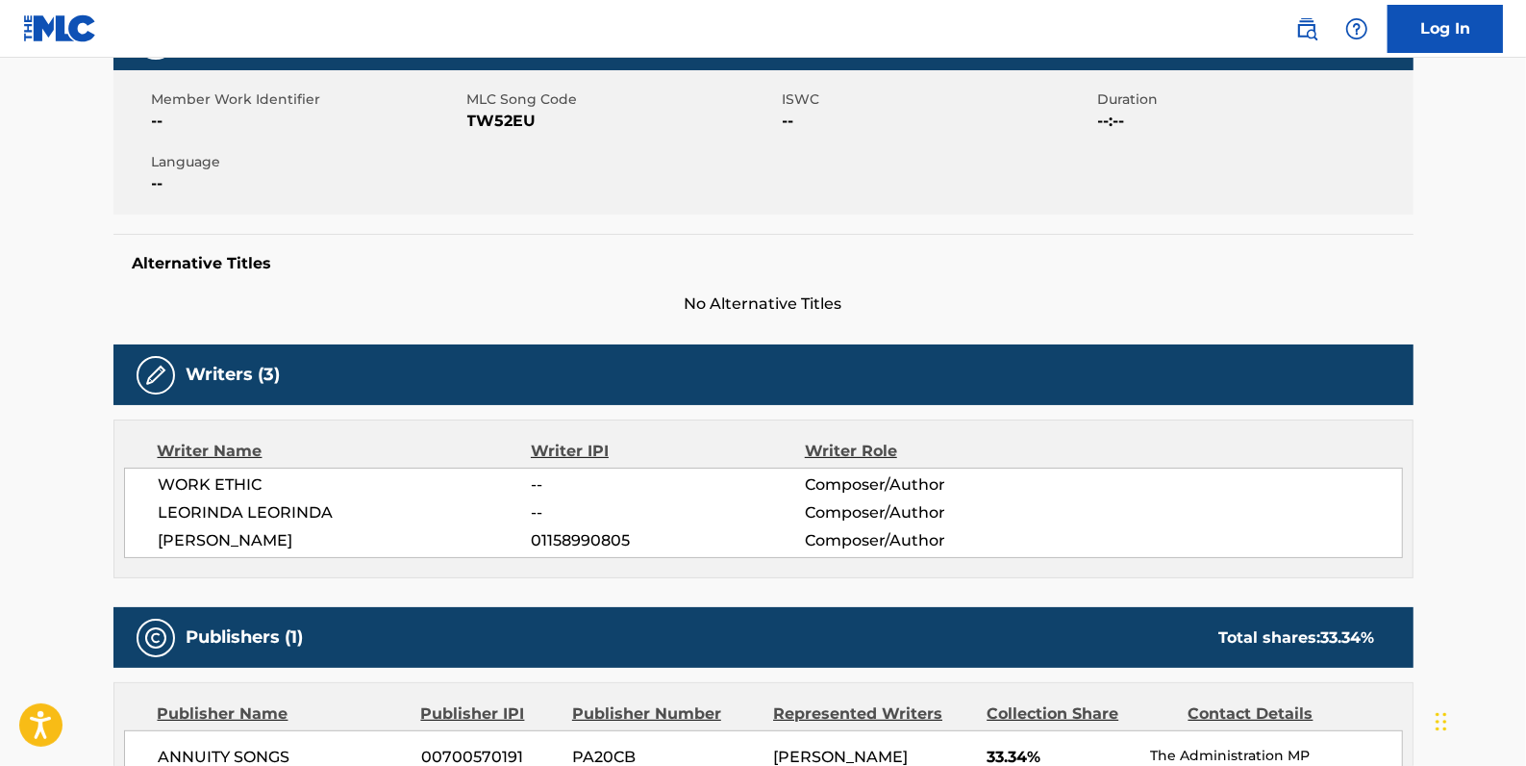
scroll to position [174, 0]
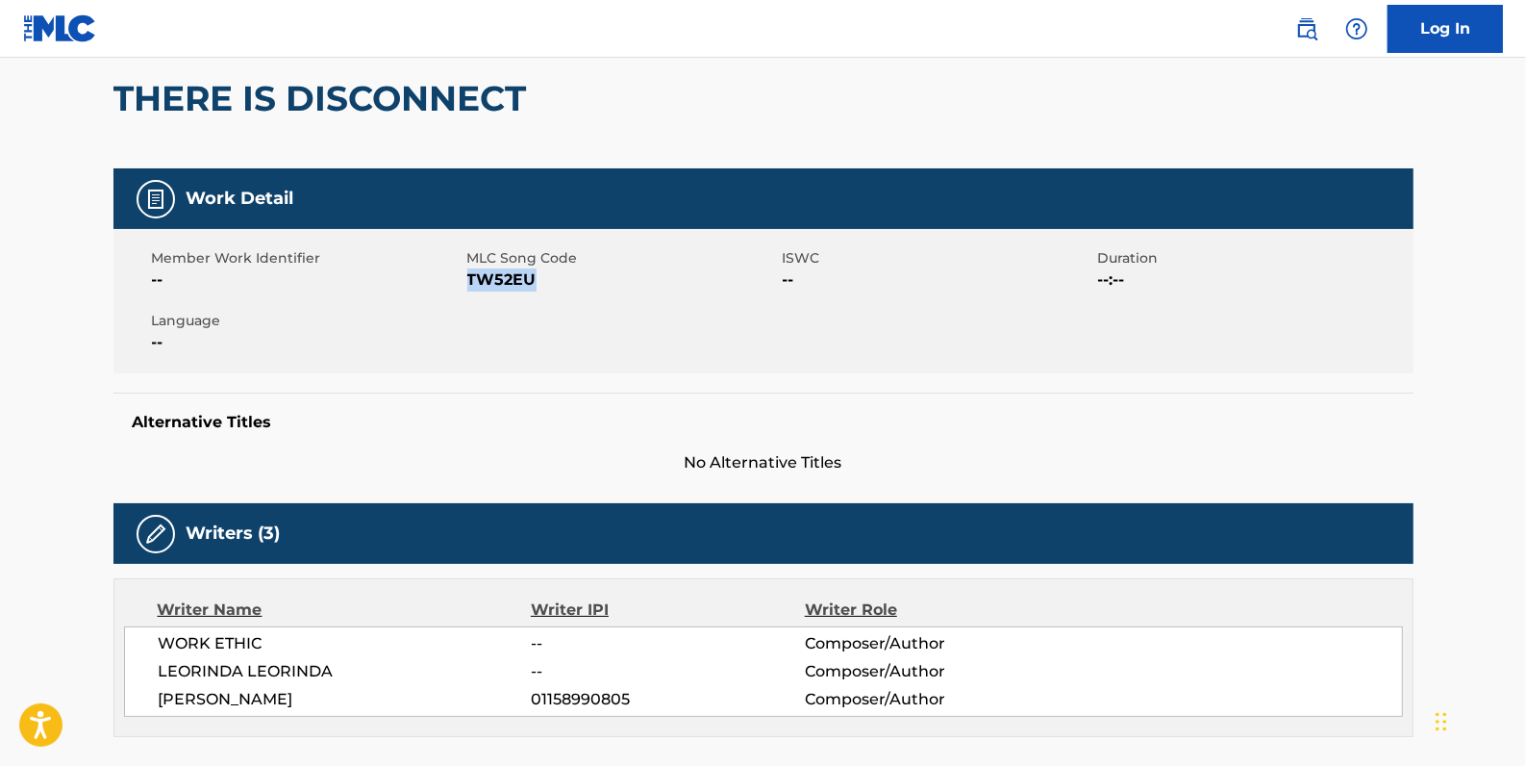
drag, startPoint x: 539, startPoint y: 278, endPoint x: 472, endPoint y: 274, distance: 66.5
click at [472, 274] on span "TW52EU" at bounding box center [622, 279] width 311 height 23
drag, startPoint x: 472, startPoint y: 274, endPoint x: 561, endPoint y: 281, distance: 88.7
click at [561, 281] on span "TW52EU" at bounding box center [622, 279] width 311 height 23
drag, startPoint x: 540, startPoint y: 279, endPoint x: 469, endPoint y: 279, distance: 70.2
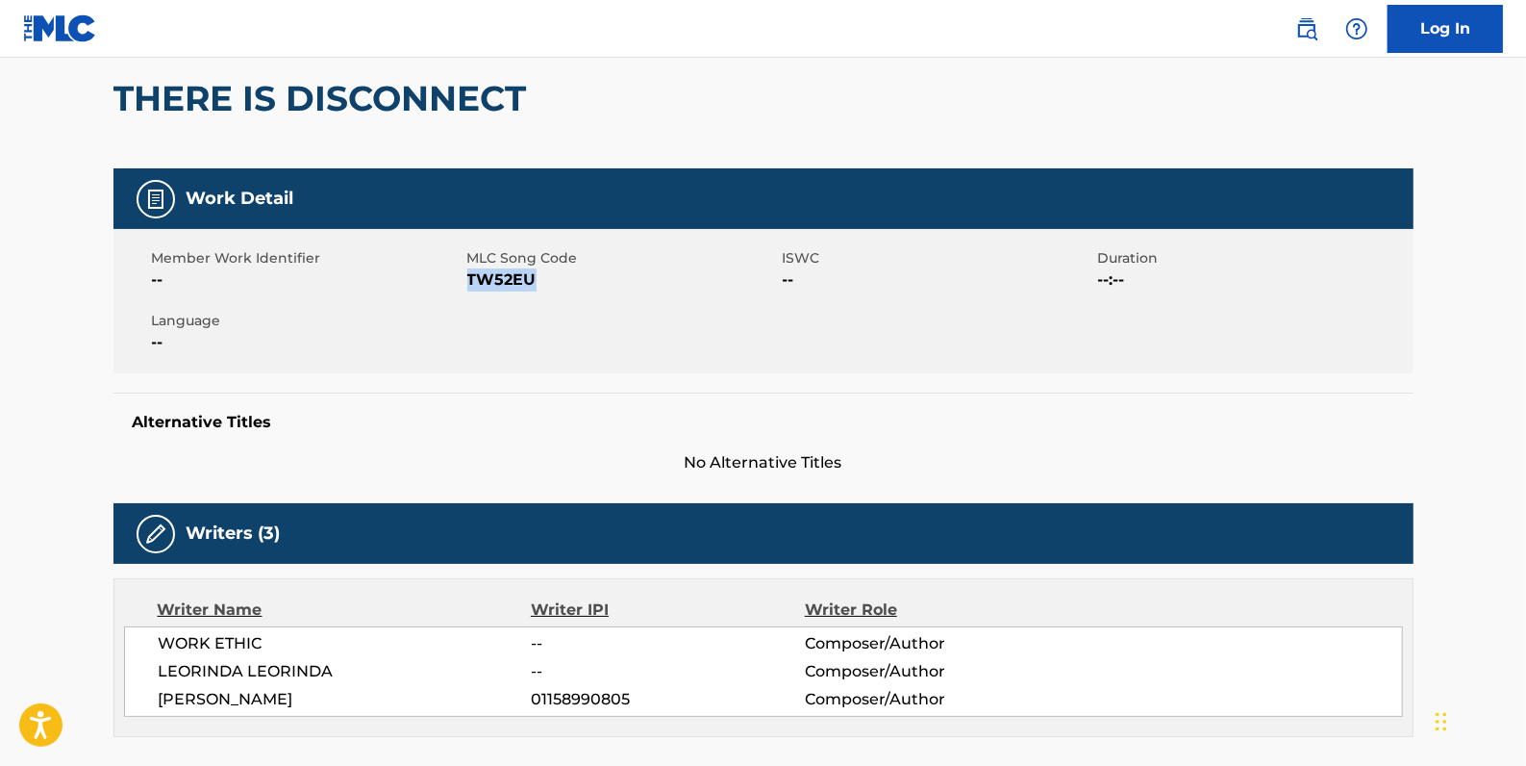
click at [469, 279] on span "TW52EU" at bounding box center [622, 279] width 311 height 23
drag, startPoint x: 469, startPoint y: 279, endPoint x: 482, endPoint y: 284, distance: 13.4
copy span "TW52EU"
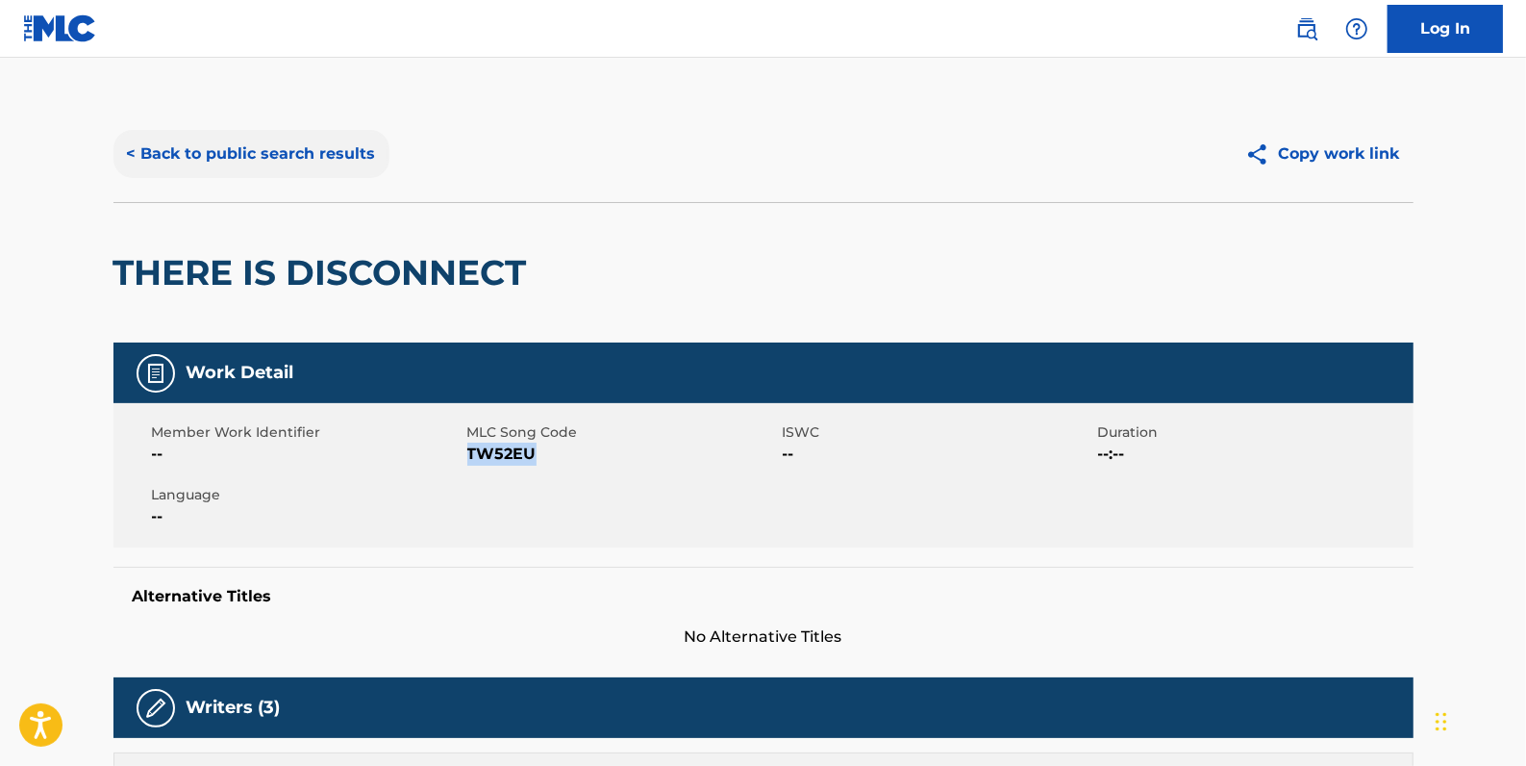
scroll to position [0, 0]
click at [323, 144] on button "< Back to public search results" at bounding box center [251, 154] width 276 height 48
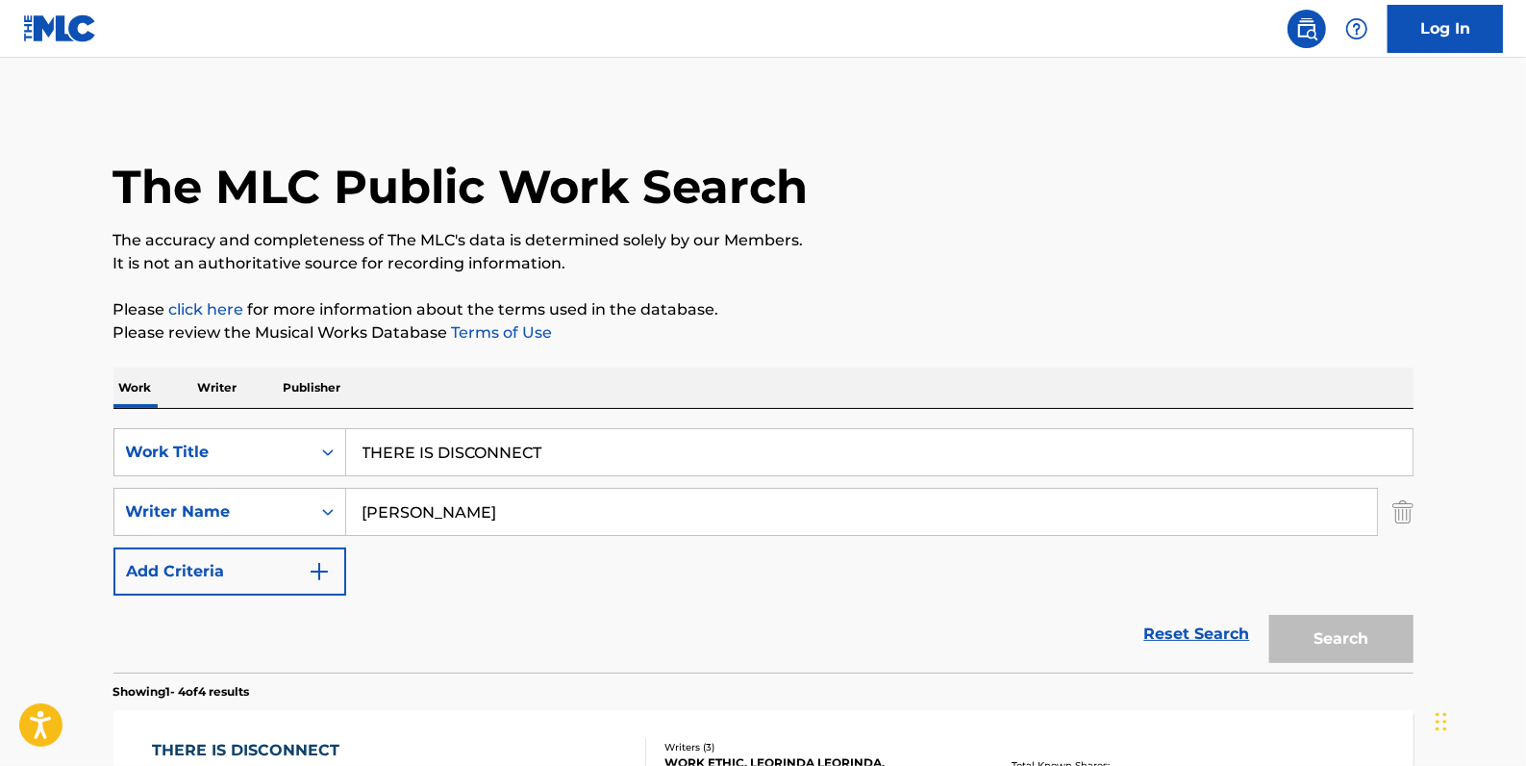
scroll to position [330, 0]
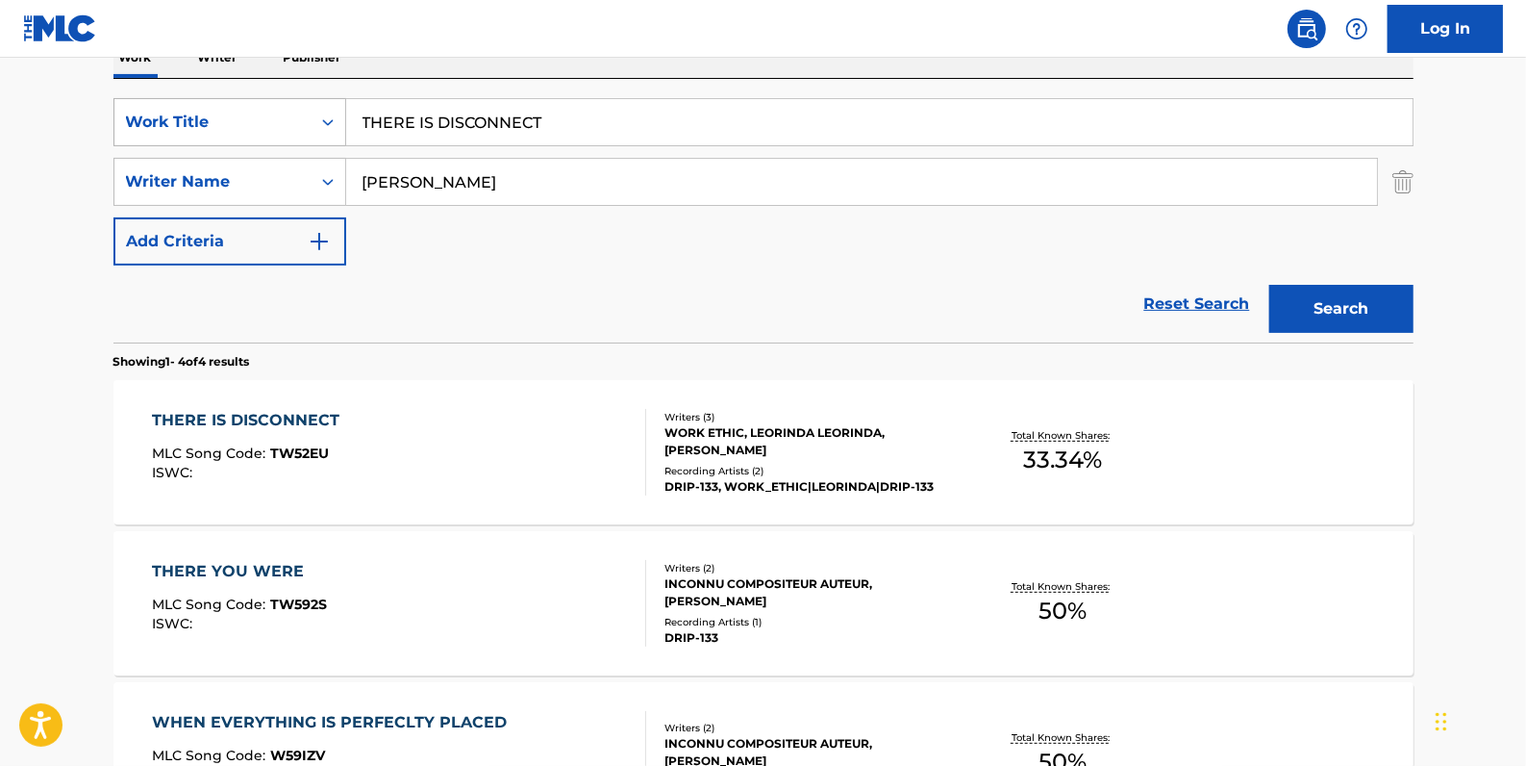
drag, startPoint x: 594, startPoint y: 114, endPoint x: 298, endPoint y: 107, distance: 296.3
click at [298, 107] on div "SearchWithCriteria4e507ec7-8bd6-4fd1-a4ff-789ad02df6f6 Work Title THERE IS DISC…" at bounding box center [763, 122] width 1300 height 48
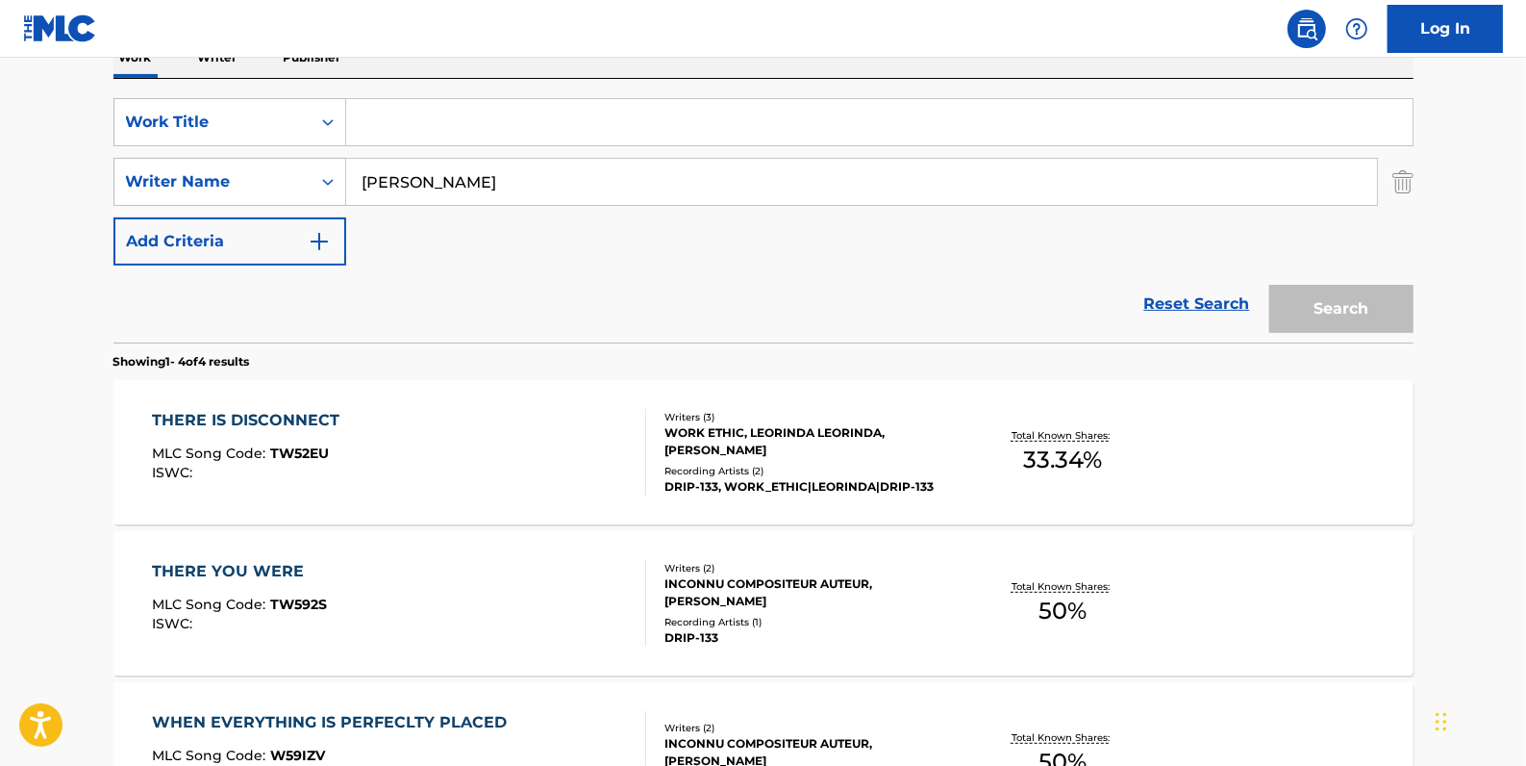
paste input "TRY TO PLAY NICE"
type input "TRY TO PLAY NICE"
click at [1336, 298] on button "Search" at bounding box center [1341, 309] width 144 height 48
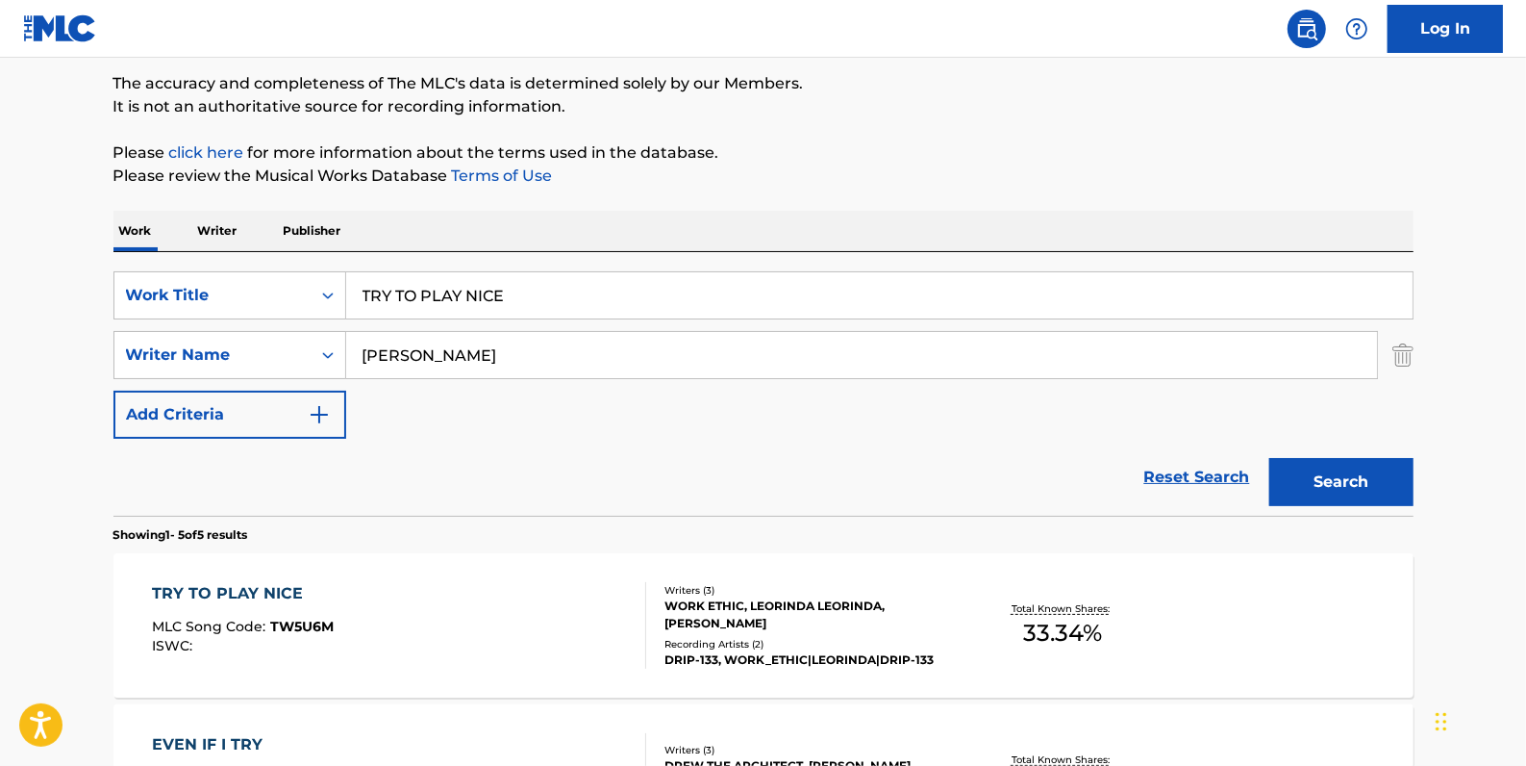
scroll to position [155, 0]
drag, startPoint x: 521, startPoint y: 295, endPoint x: 352, endPoint y: 293, distance: 169.3
click at [352, 293] on input "TRY TO PLAY NICE" at bounding box center [879, 297] width 1067 height 46
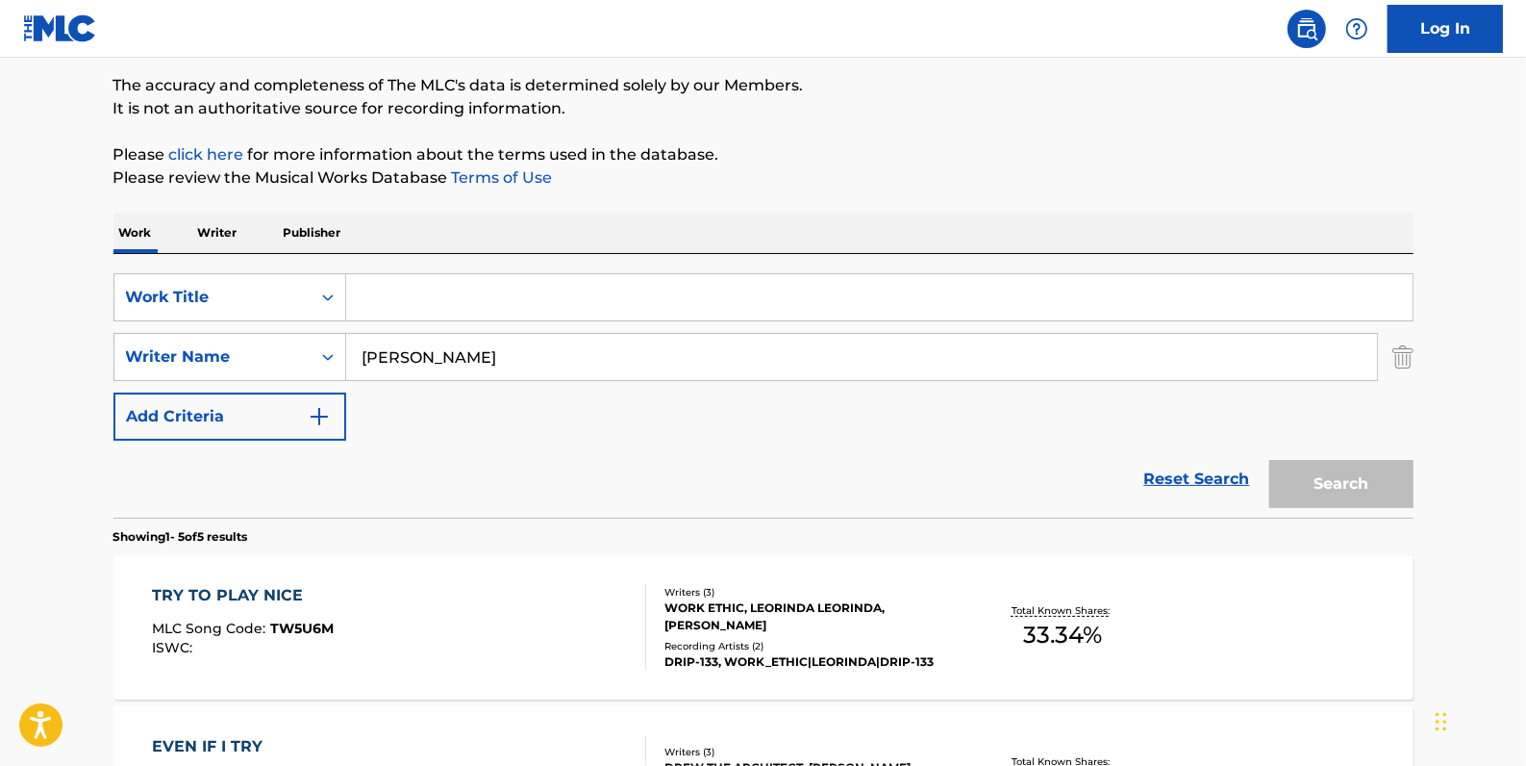
paste input "[PERSON_NAME] [PERSON_NAME]"
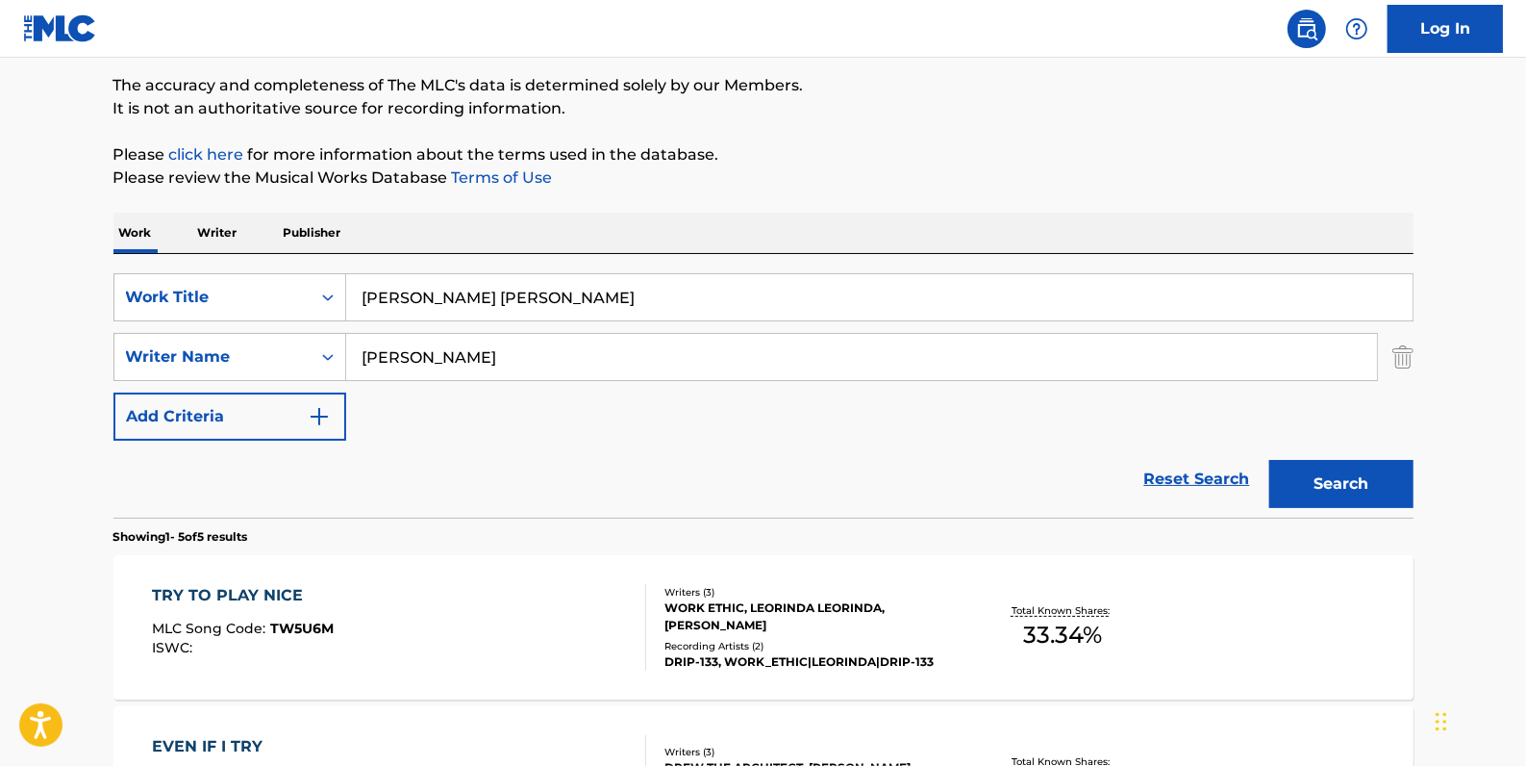
type input "[PERSON_NAME] [PERSON_NAME]"
drag, startPoint x: 506, startPoint y: 359, endPoint x: 333, endPoint y: 353, distance: 173.2
click at [333, 353] on div "SearchWithCriteriaaa66401d-0842-4ef0-96af-2b817e0d6b0e Writer Name [PERSON_NAME]" at bounding box center [763, 357] width 1300 height 48
paste input "[PERSON_NAME] [PERSON_NAME]"
type input "[PERSON_NAME] [PERSON_NAME]"
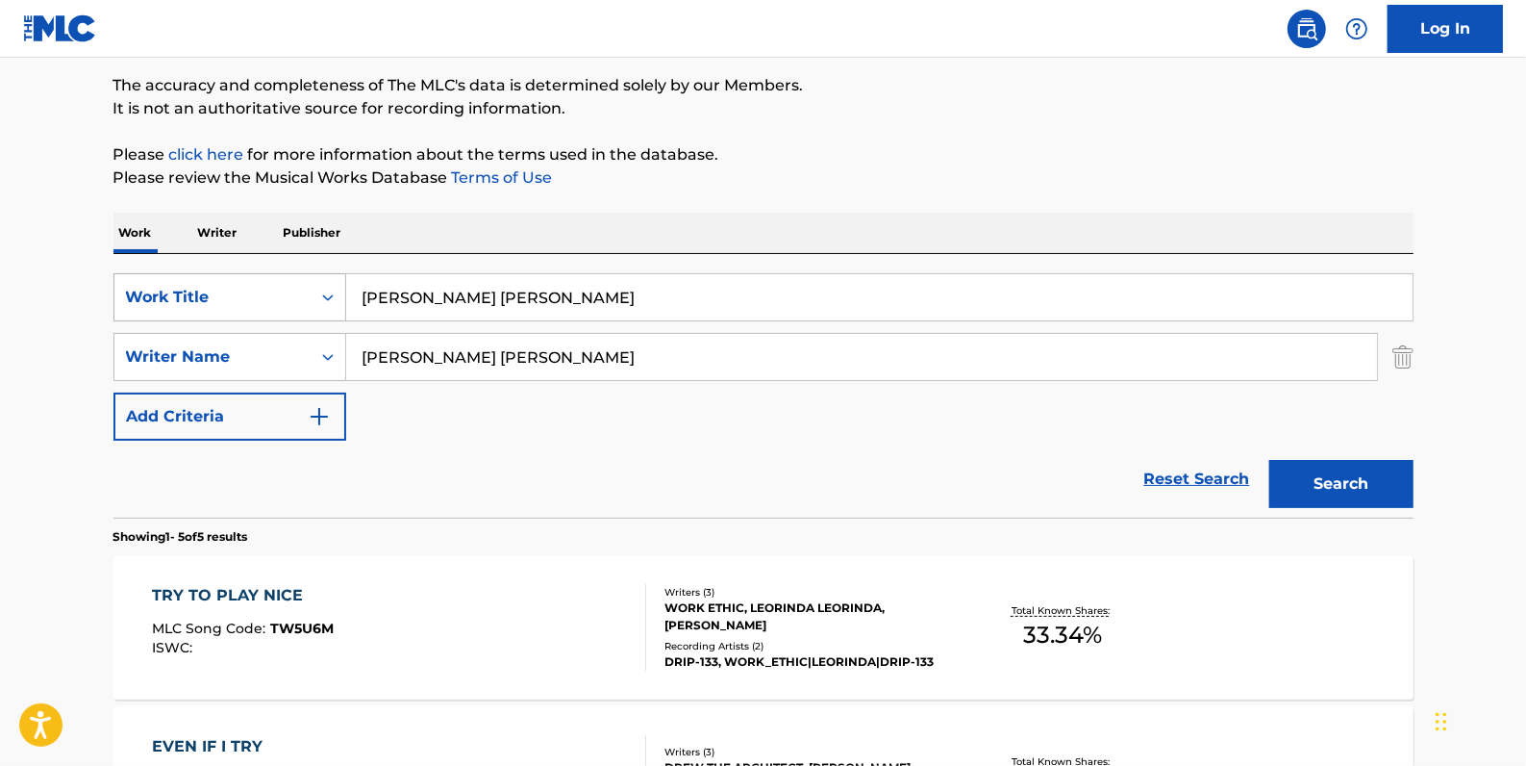
drag, startPoint x: 594, startPoint y: 294, endPoint x: 301, endPoint y: 289, distance: 293.4
click at [301, 289] on div "SearchWithCriteria4e507ec7-8bd6-4fd1-a4ff-789ad02df6f6 Work Title [PERSON_NAME]…" at bounding box center [763, 297] width 1300 height 48
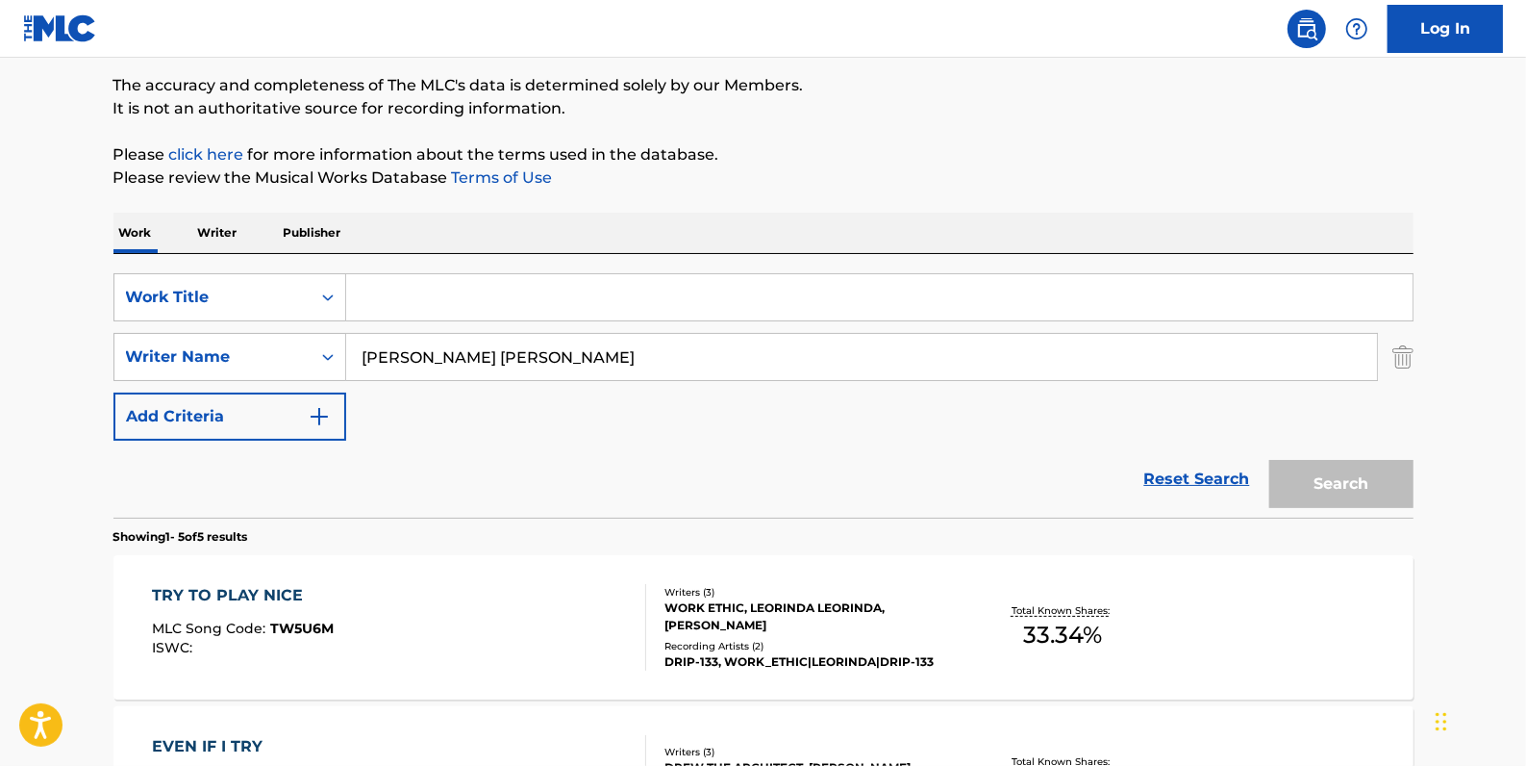
paste input "I NEED TO KNOW"
type input "I NEED TO KNOW"
click at [1339, 477] on button "Search" at bounding box center [1341, 484] width 144 height 48
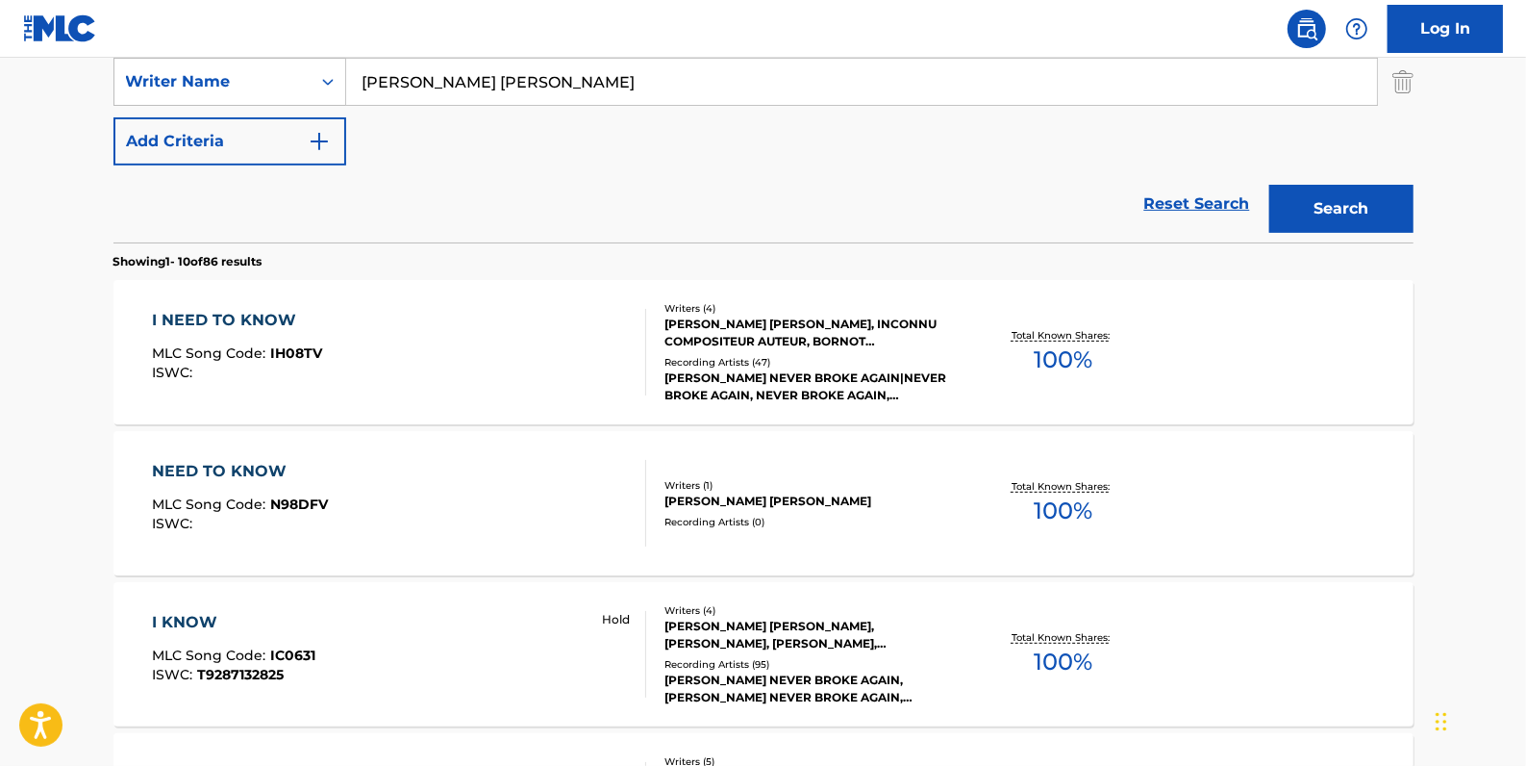
scroll to position [330, 0]
